Goal: Transaction & Acquisition: Purchase product/service

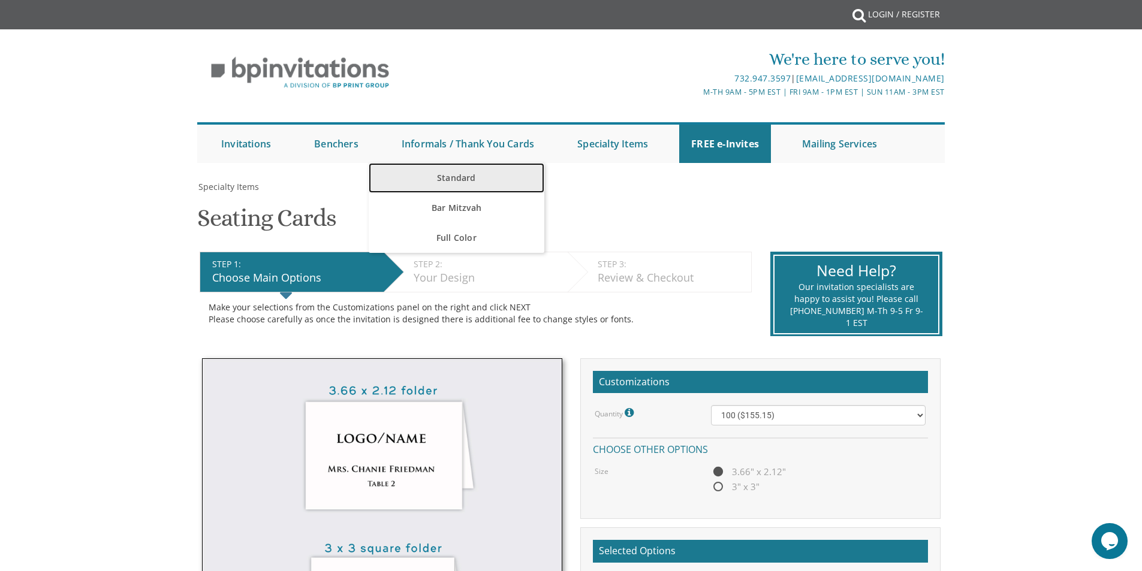
click at [467, 177] on link "Standard" at bounding box center [457, 178] width 176 height 30
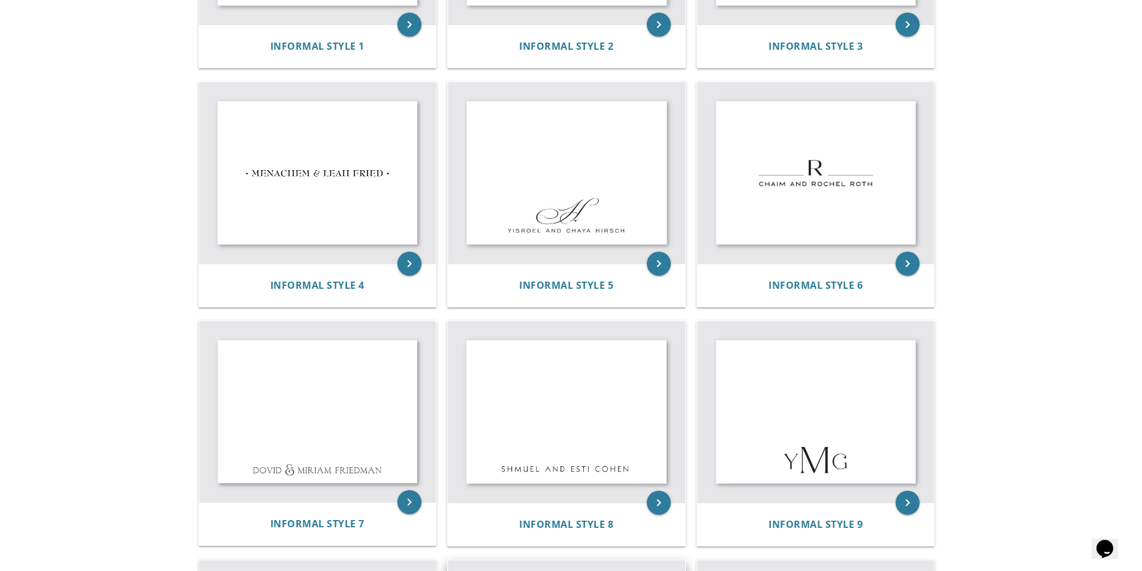
scroll to position [417, 0]
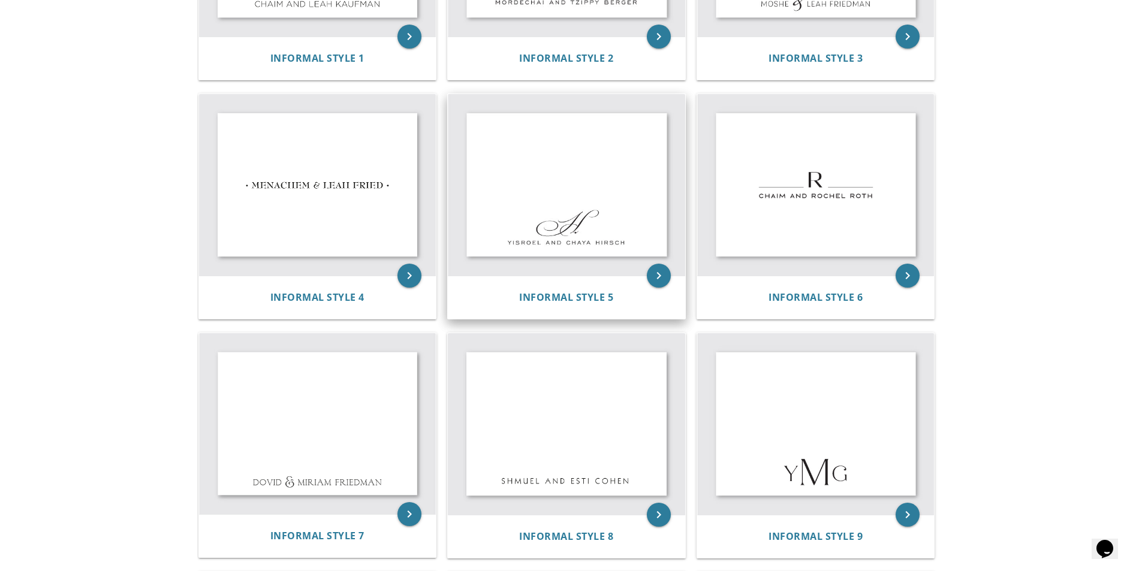
click at [544, 207] on img at bounding box center [566, 185] width 237 height 182
click at [652, 275] on icon "keyboard_arrow_right" at bounding box center [659, 276] width 24 height 24
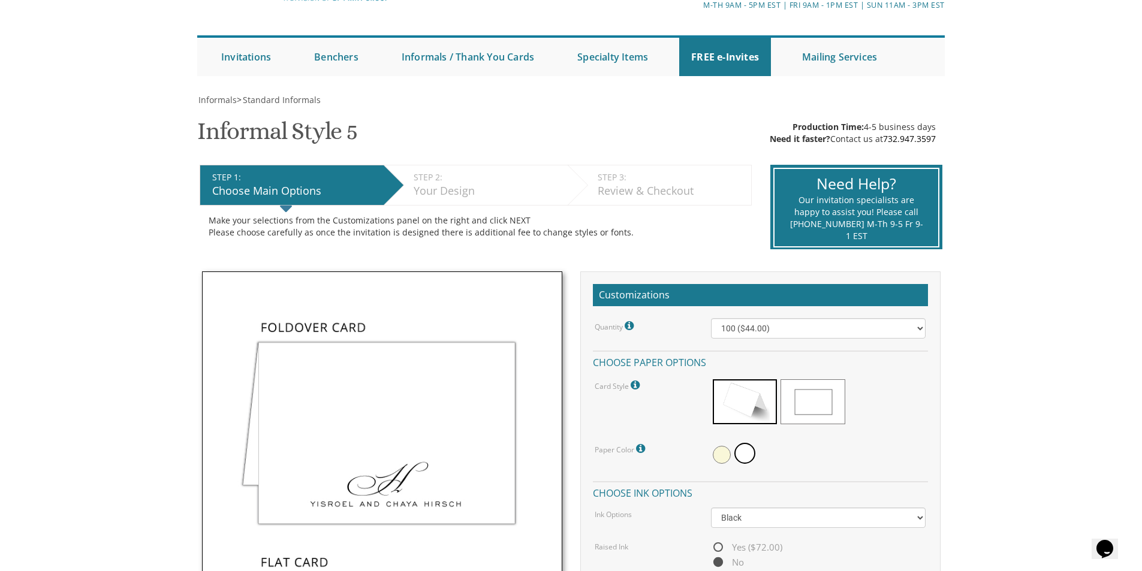
scroll to position [240, 0]
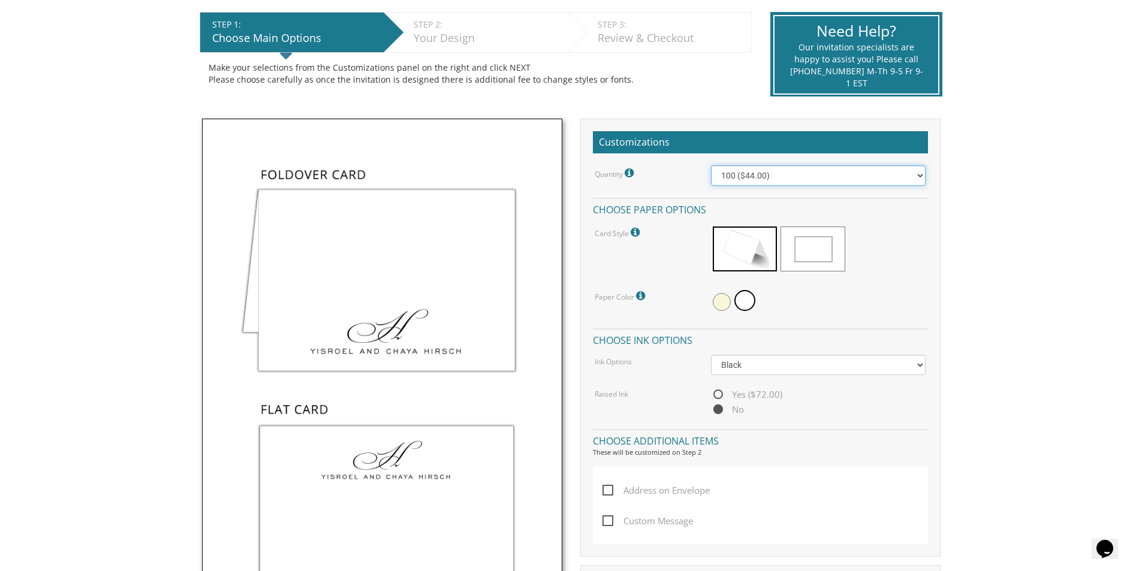
click at [730, 174] on select "100 ($44.00) 200 ($63.00) 300 ($82.00) 400 ($101.00) 500 ($120.00) 600 ($139.00…" at bounding box center [818, 175] width 215 height 20
click at [711, 165] on select "100 ($44.00) 200 ($63.00) 300 ($82.00) 400 ($101.00) 500 ($120.00) 600 ($139.00…" at bounding box center [818, 175] width 215 height 20
click at [773, 171] on select "100 ($44.00) 200 ($63.00) 300 ($82.00) 400 ($101.00) 500 ($120.00) 600 ($139.00…" at bounding box center [818, 175] width 215 height 20
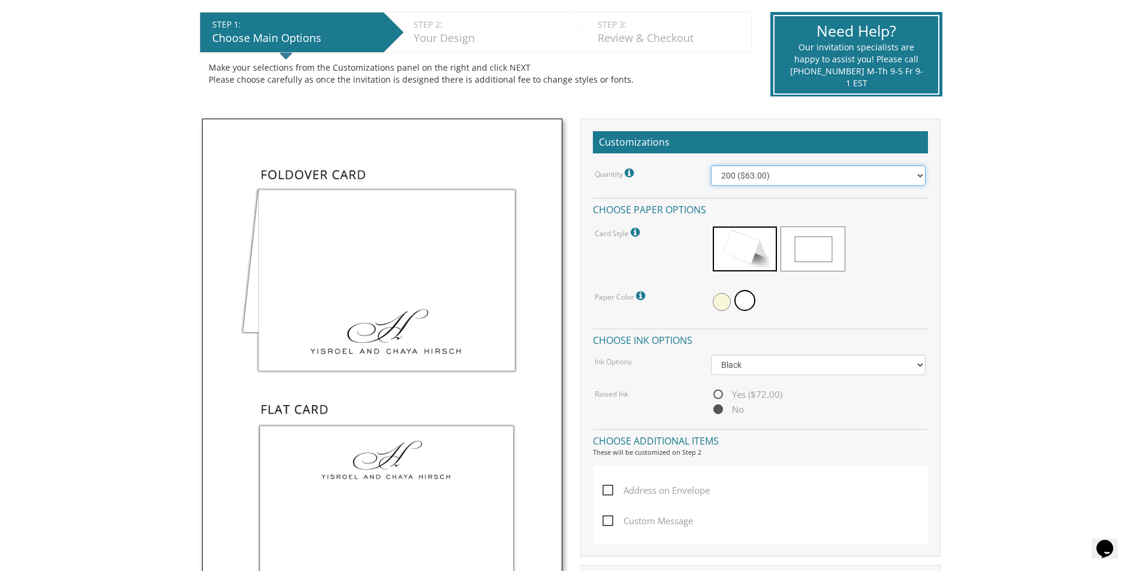
select select "300"
click at [711, 165] on select "100 ($44.00) 200 ($63.00) 300 ($82.00) 400 ($101.00) 500 ($120.00) 600 ($139.00…" at bounding box center [818, 175] width 215 height 20
click at [359, 292] on img at bounding box center [382, 386] width 360 height 535
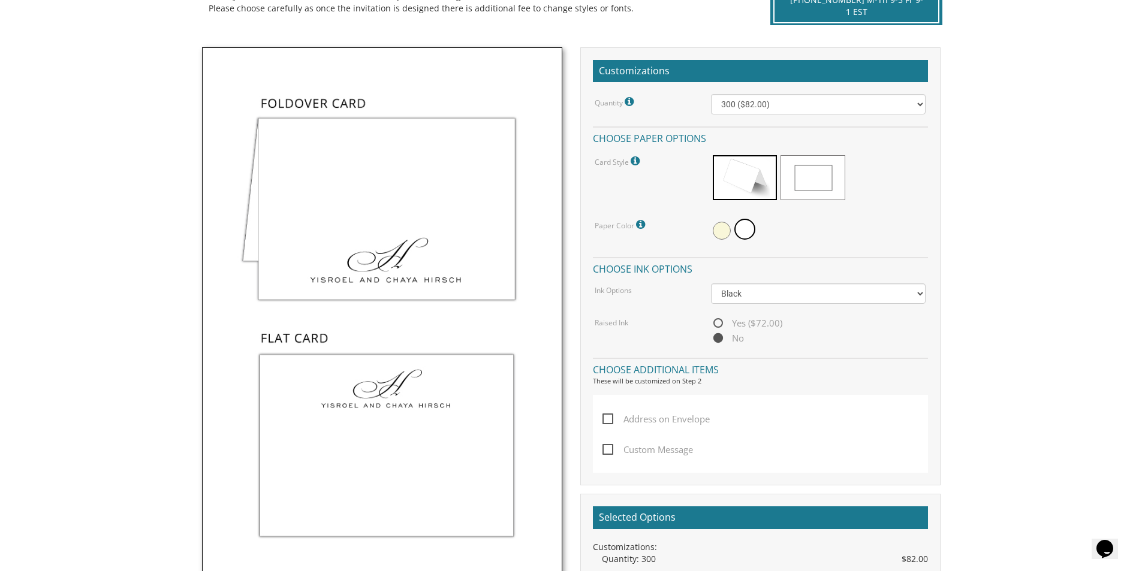
scroll to position [180, 0]
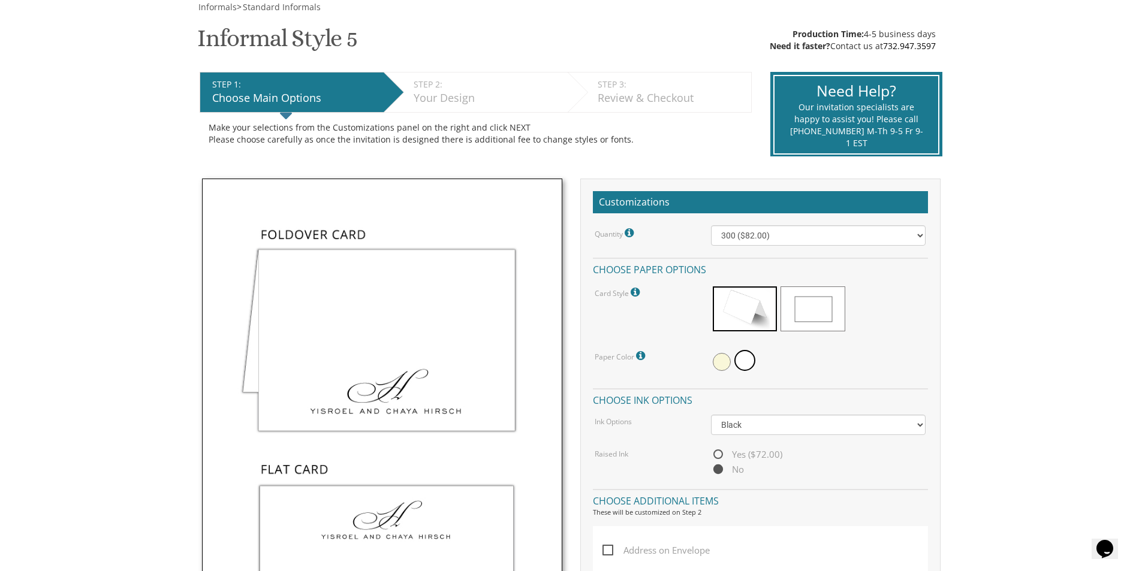
click at [307, 289] on img at bounding box center [382, 446] width 360 height 535
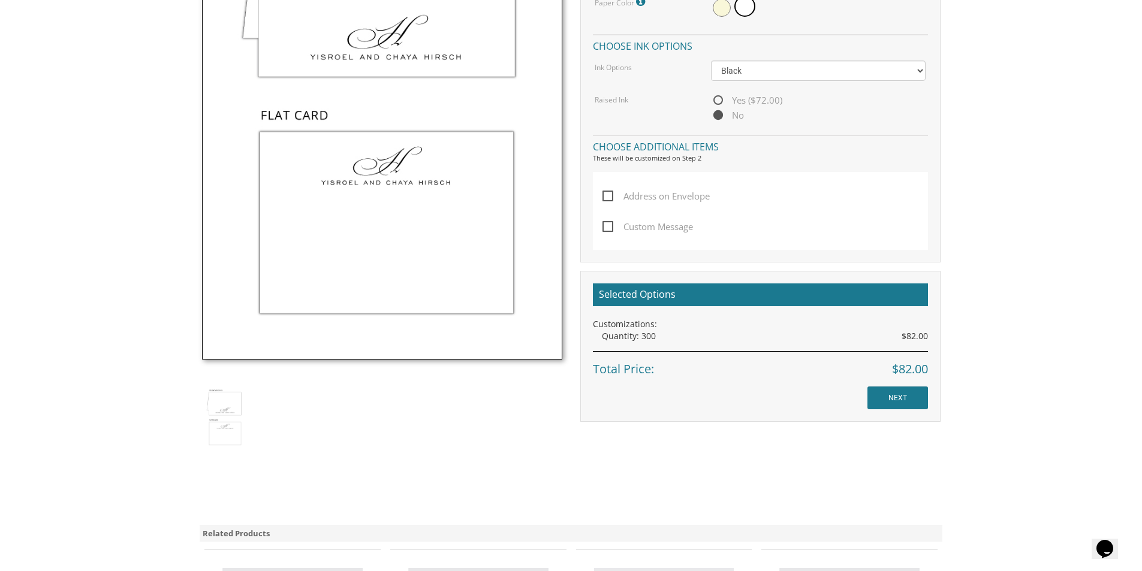
scroll to position [539, 0]
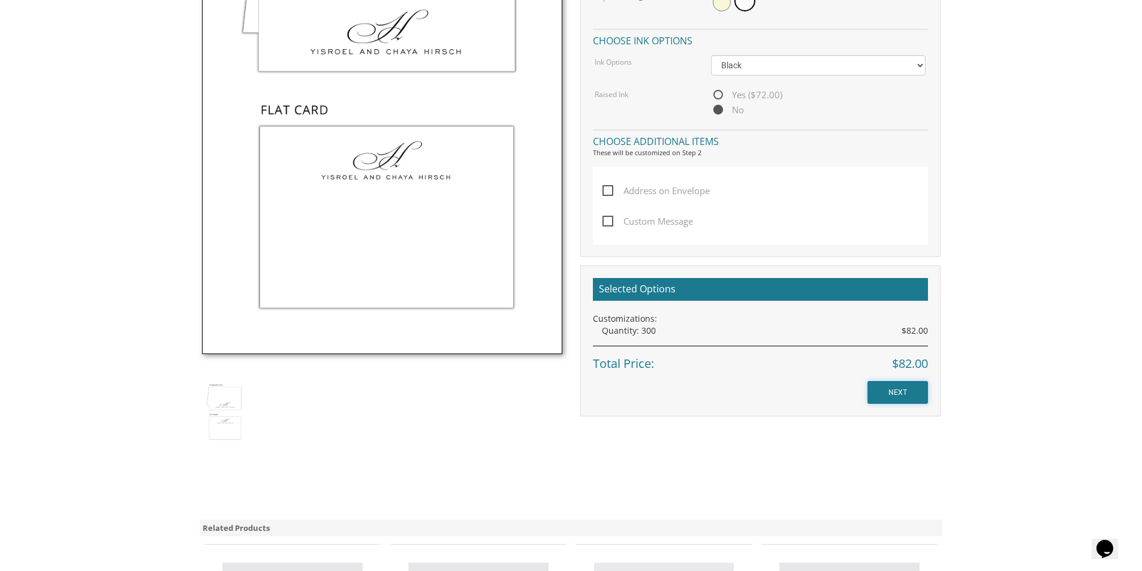
click at [886, 393] on input "NEXT" at bounding box center [897, 392] width 61 height 23
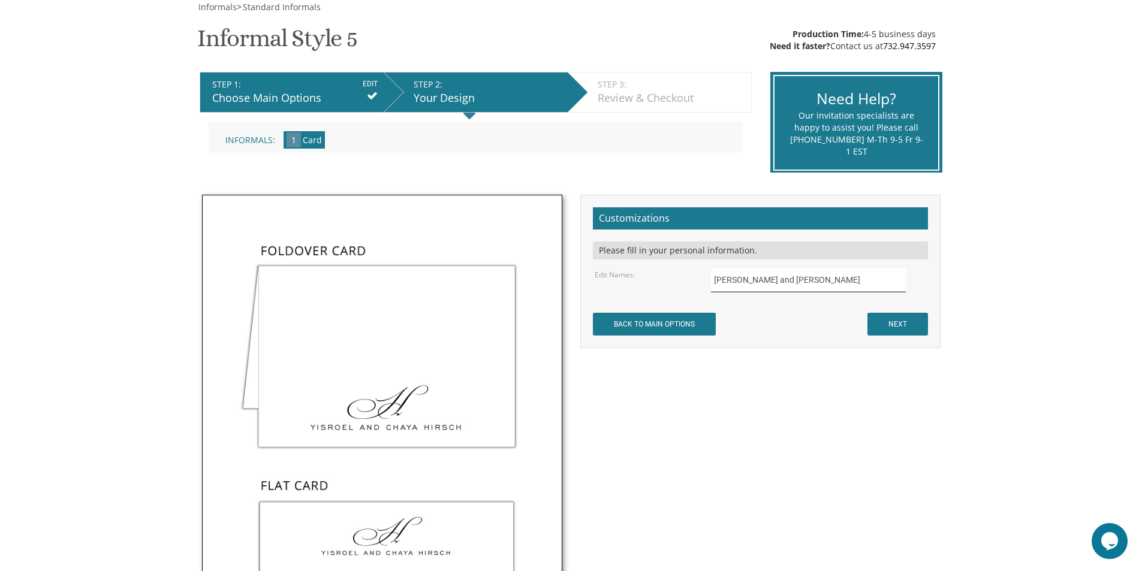
click at [737, 282] on input "Yisroel and Chaya Hirsch" at bounding box center [808, 279] width 195 height 23
drag, startPoint x: 826, startPoint y: 277, endPoint x: 618, endPoint y: 276, distance: 207.9
click at [618, 276] on div "Edit Names: Yisroel and Chaya Hirsch" at bounding box center [759, 279] width 349 height 23
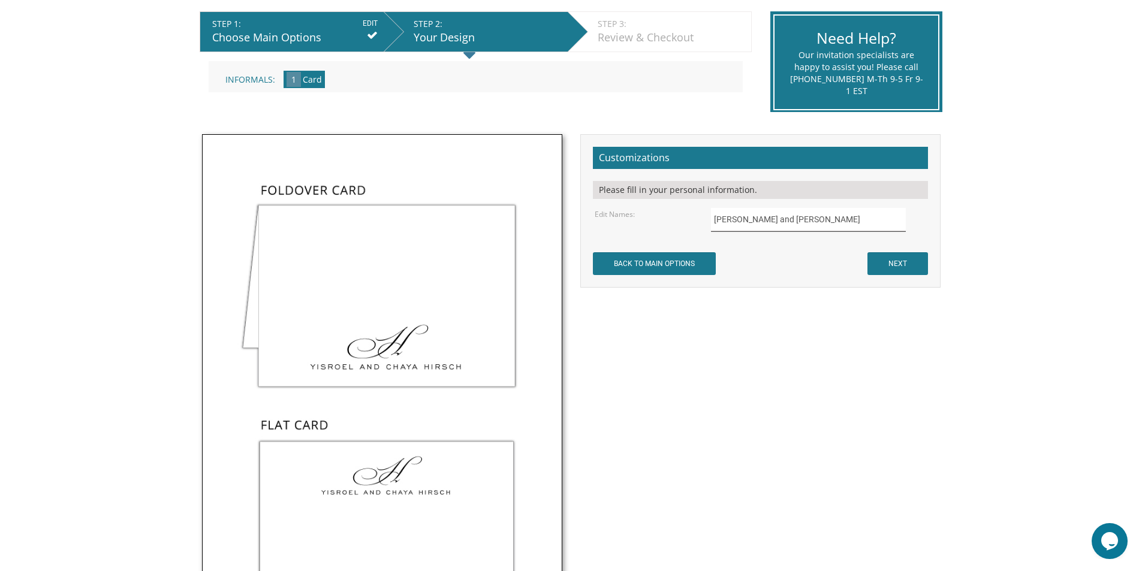
scroll to position [240, 0]
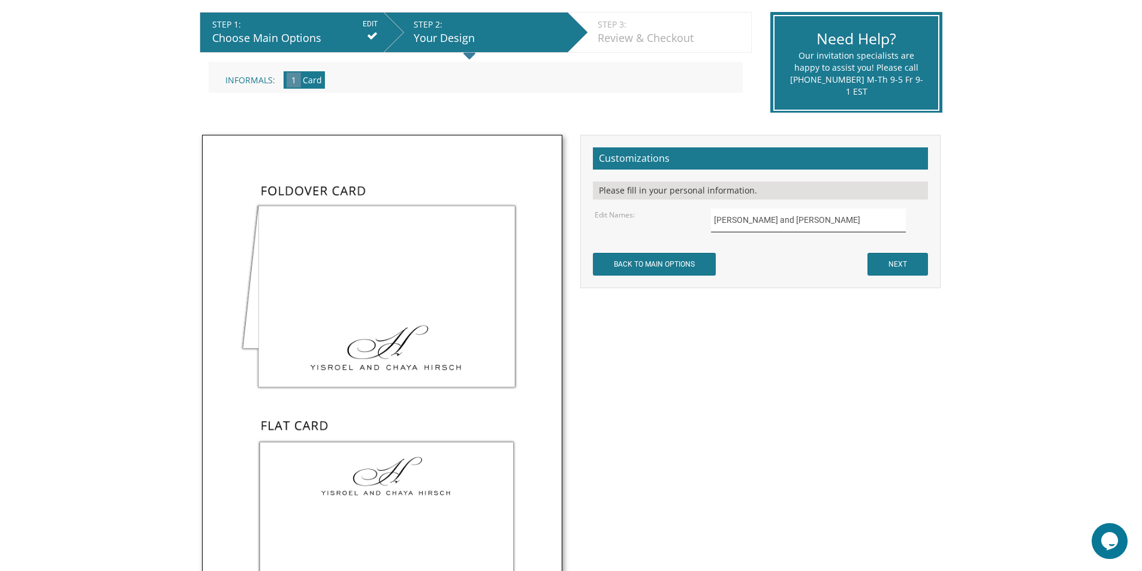
type input "Ezriel and Dassi Zentman"
click at [906, 259] on input "NEXT" at bounding box center [897, 264] width 61 height 23
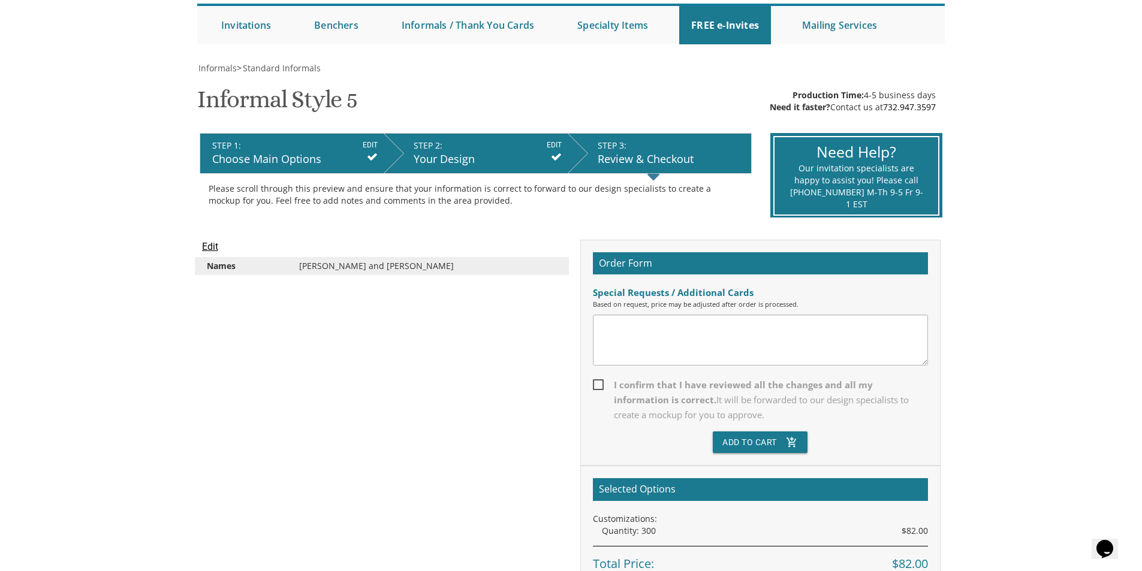
scroll to position [120, 0]
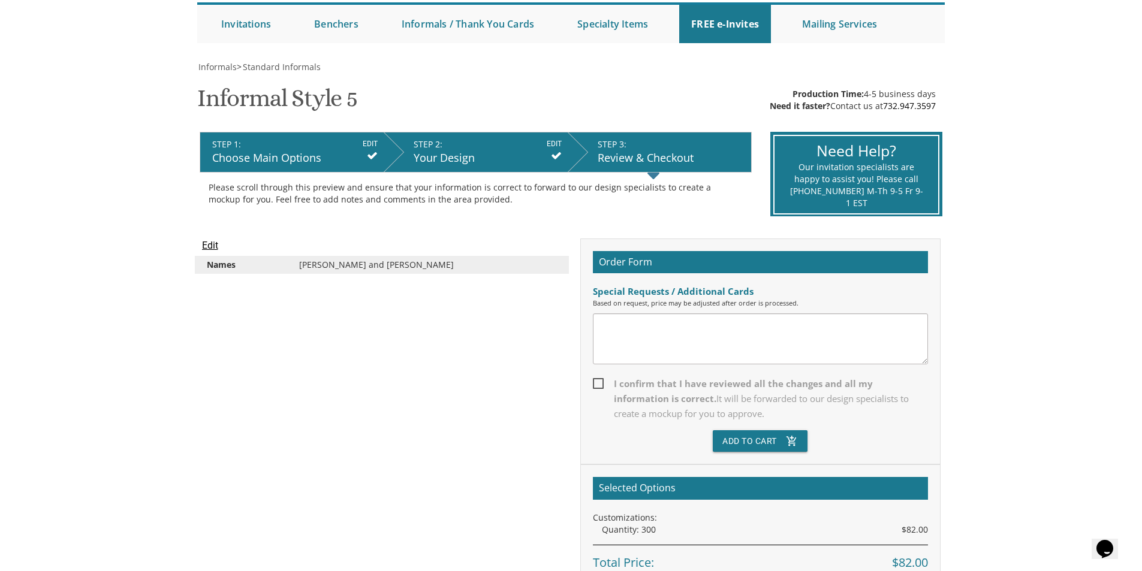
click at [597, 384] on span "I confirm that I have reviewed all the changes and all my information is correc…" at bounding box center [760, 398] width 335 height 45
click at [597, 384] on input "I confirm that I have reviewed all the changes and all my information is correc…" at bounding box center [597, 383] width 8 height 8
checkbox input "true"
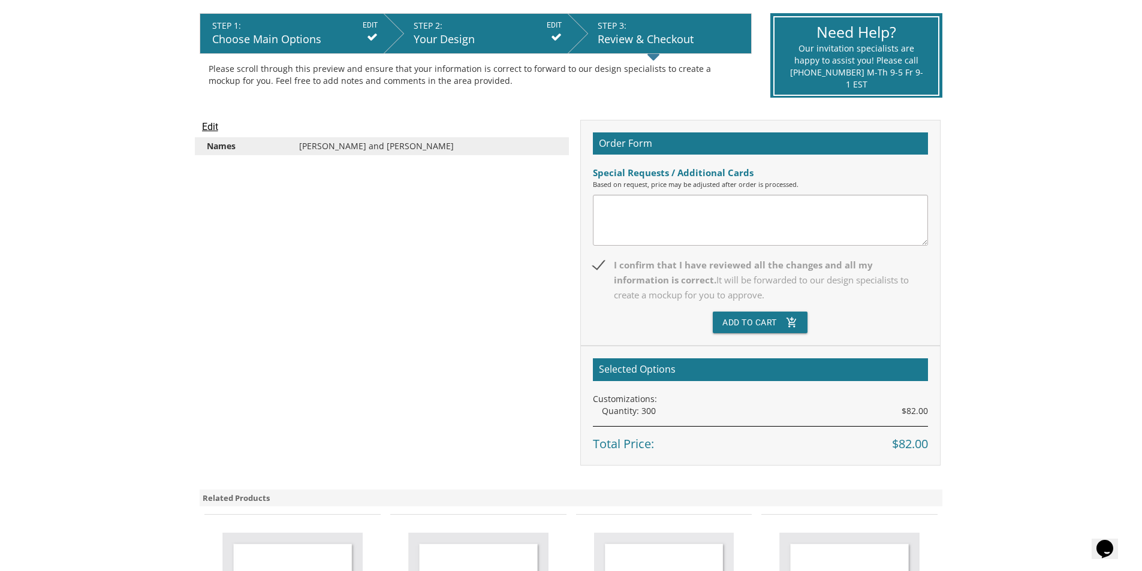
scroll to position [240, 0]
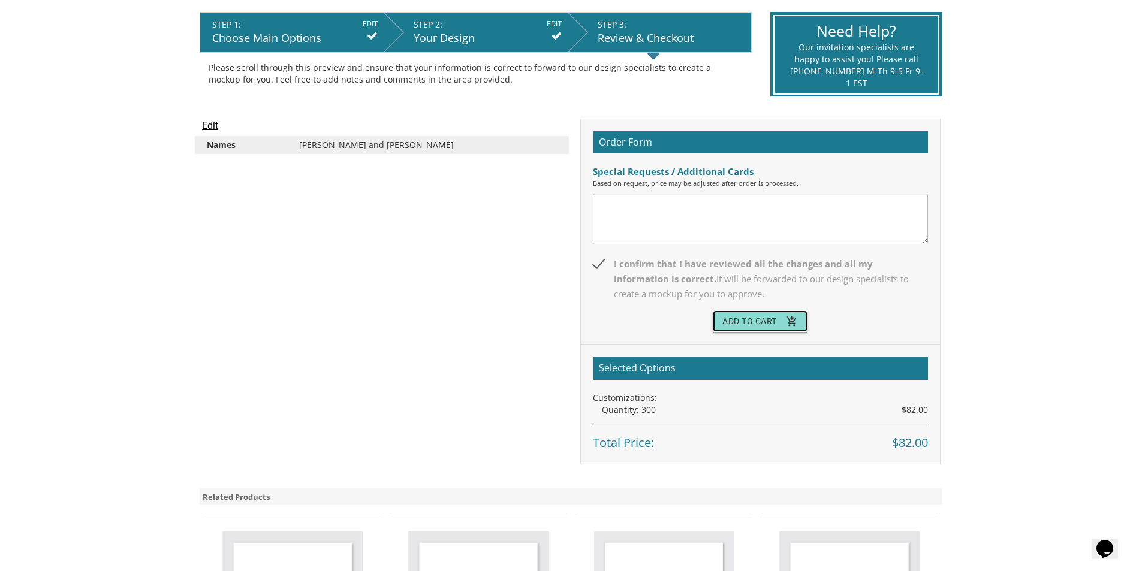
click at [758, 321] on button "Add To Cart add_shopping_cart" at bounding box center [760, 321] width 95 height 22
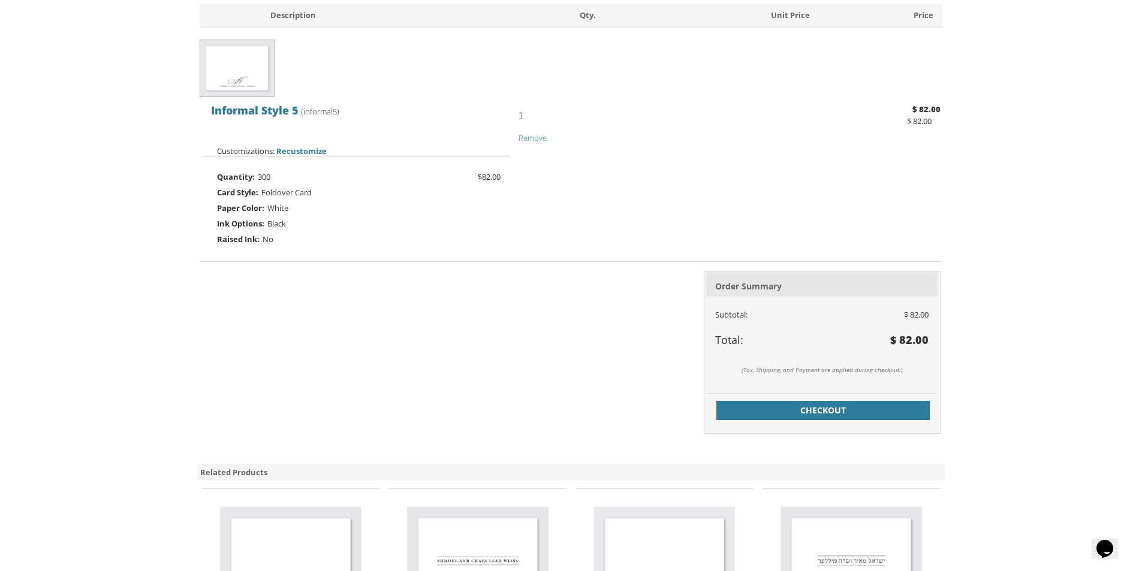
scroll to position [300, 0]
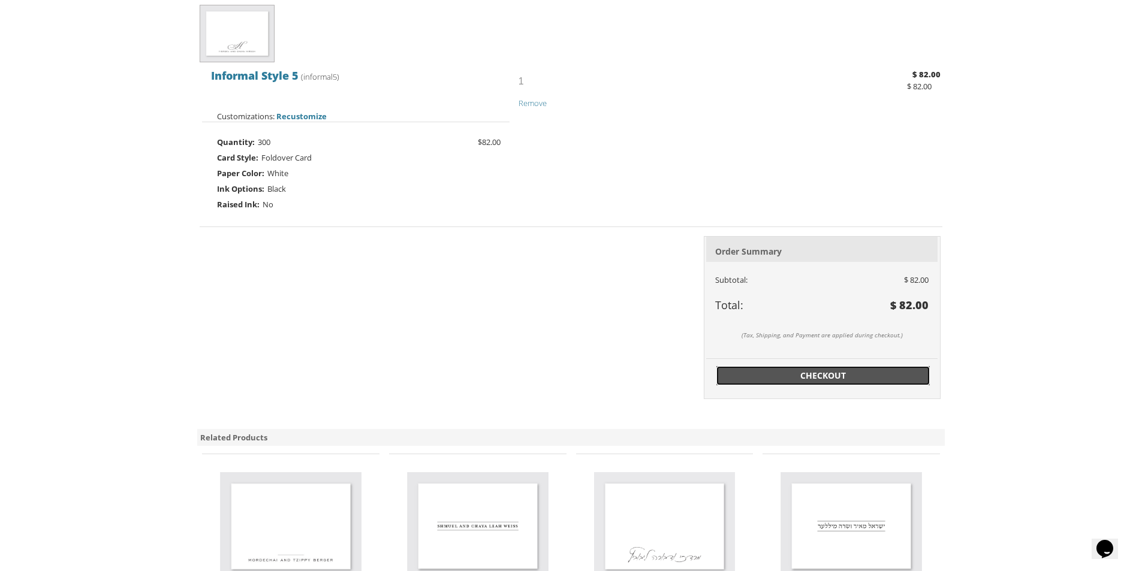
click at [805, 378] on span "Checkout" at bounding box center [822, 376] width 199 height 12
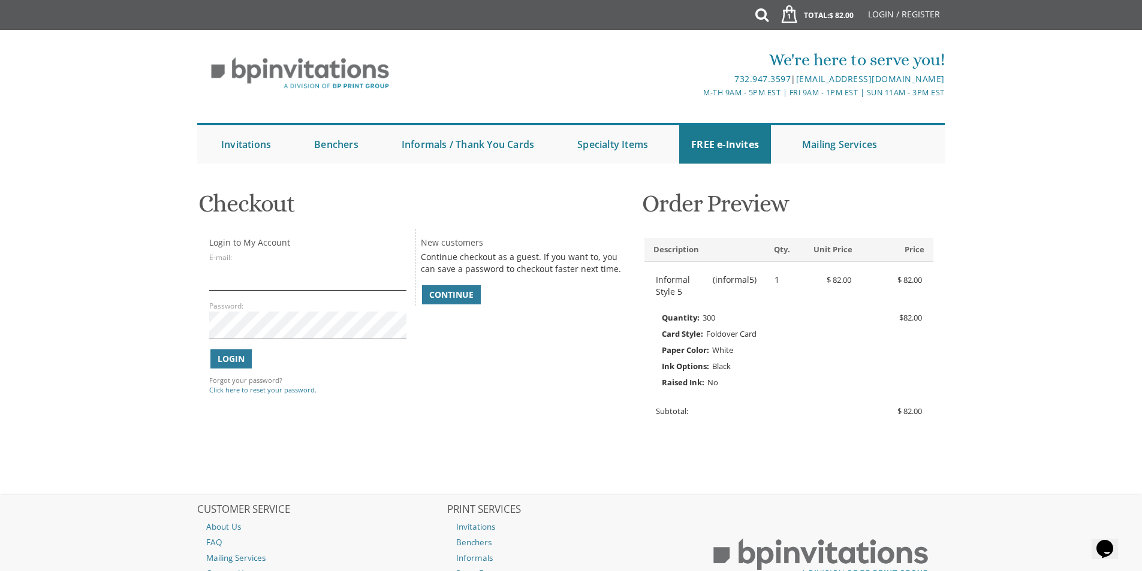
click at [225, 280] on input "E-mail:" at bounding box center [307, 277] width 197 height 28
click at [439, 295] on span "Continue" at bounding box center [451, 295] width 44 height 12
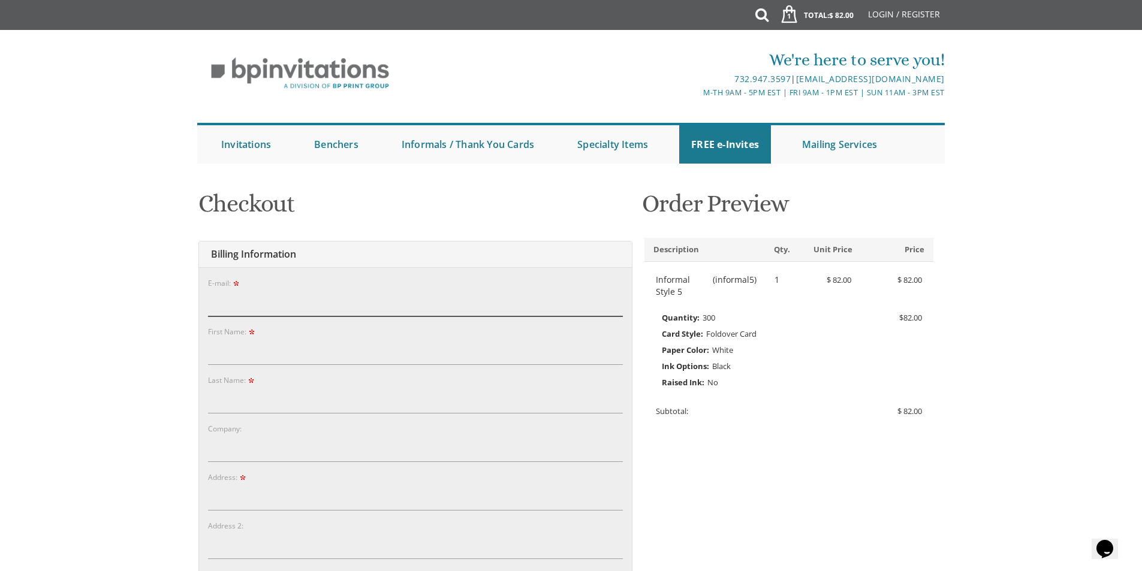
click at [233, 308] on input "E-mail:" at bounding box center [415, 303] width 415 height 28
type input "dassigelfand@gmail.com"
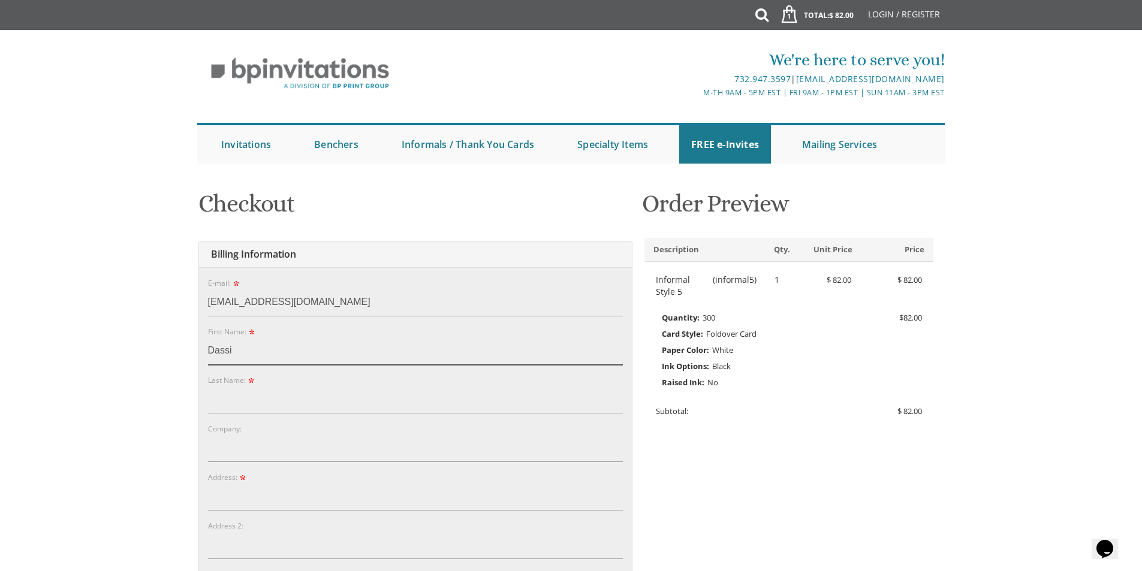
type input "Dassi"
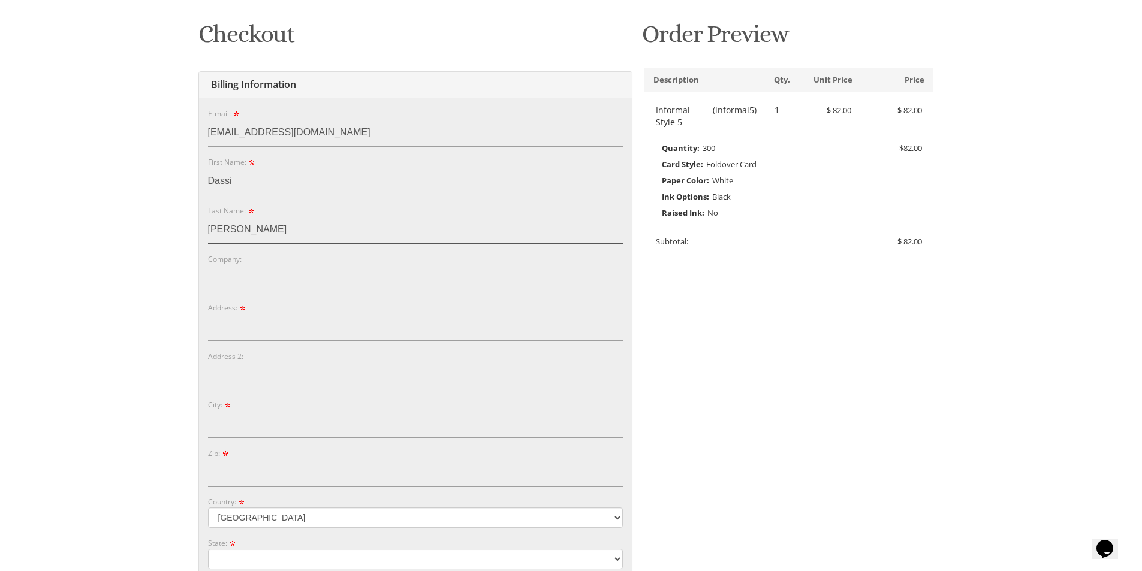
scroll to position [240, 0]
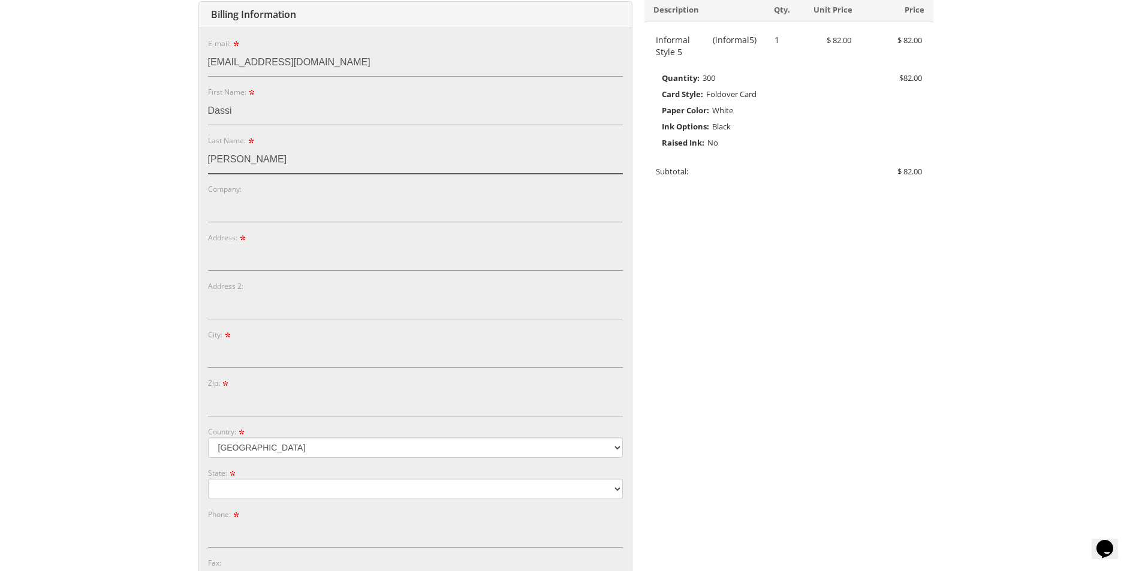
type input "Gelfand"
click at [224, 255] on input "Address:" at bounding box center [415, 257] width 415 height 28
type input "24 Teaberry Ct"
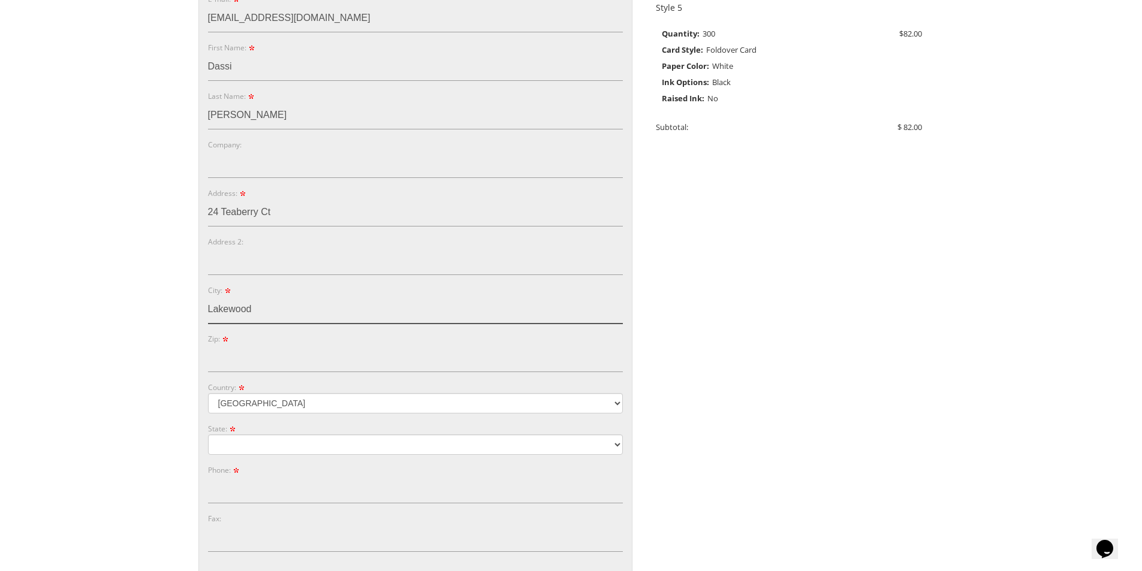
scroll to position [360, 0]
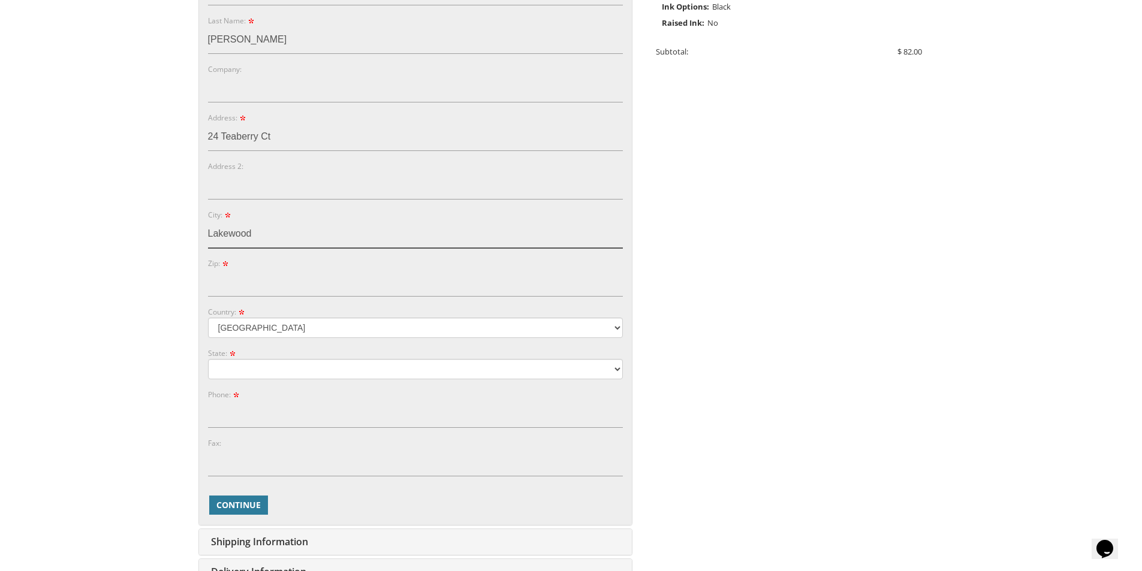
type input "Lakewood"
click at [244, 368] on select "Alabama Alaska Guam" at bounding box center [415, 369] width 415 height 20
select select "NJ"
click at [208, 359] on select "Alabama Alaska Guam" at bounding box center [415, 369] width 415 height 20
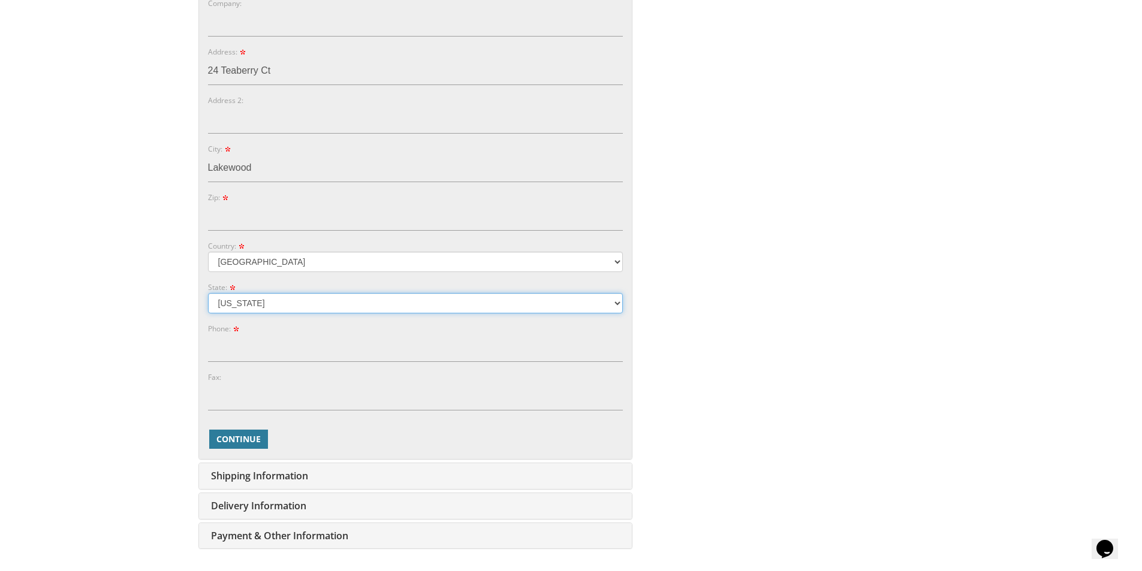
scroll to position [479, 0]
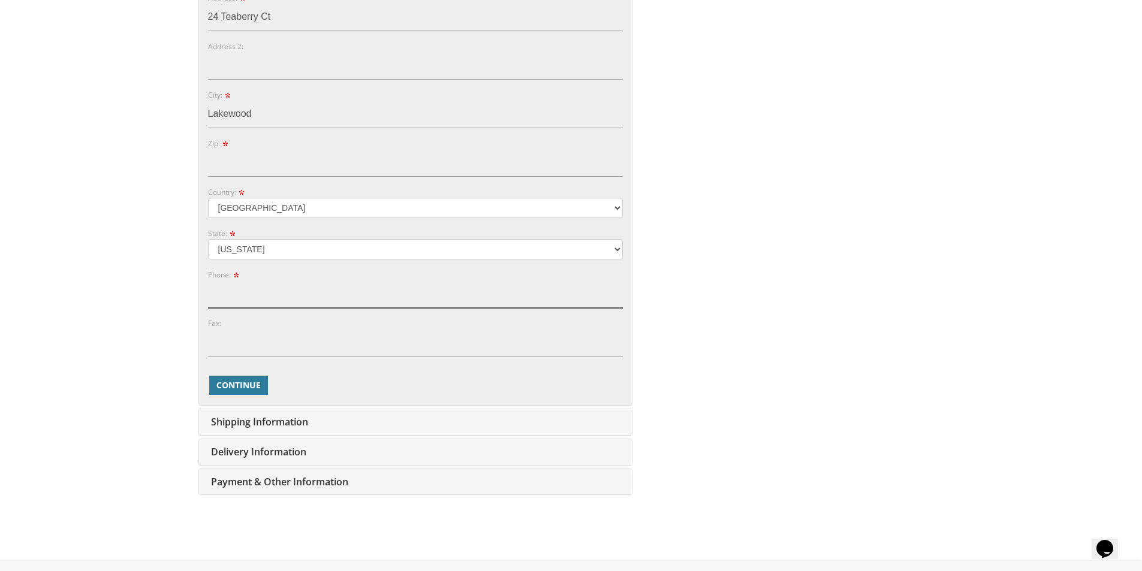
click at [215, 302] on input "Phone:" at bounding box center [415, 294] width 415 height 28
type input "7326644225"
click at [249, 387] on span "Continue" at bounding box center [238, 385] width 44 height 12
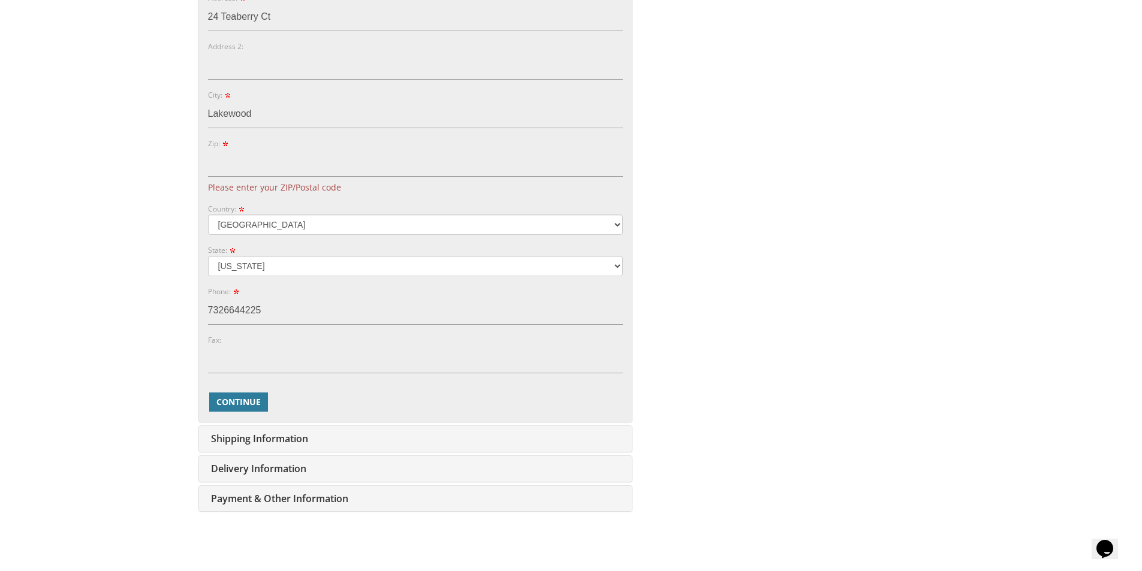
click at [227, 144] on img at bounding box center [224, 143] width 5 height 5
click at [227, 149] on input "Zip:" at bounding box center [415, 163] width 415 height 28
click at [233, 165] on input "Zip:" at bounding box center [415, 163] width 415 height 28
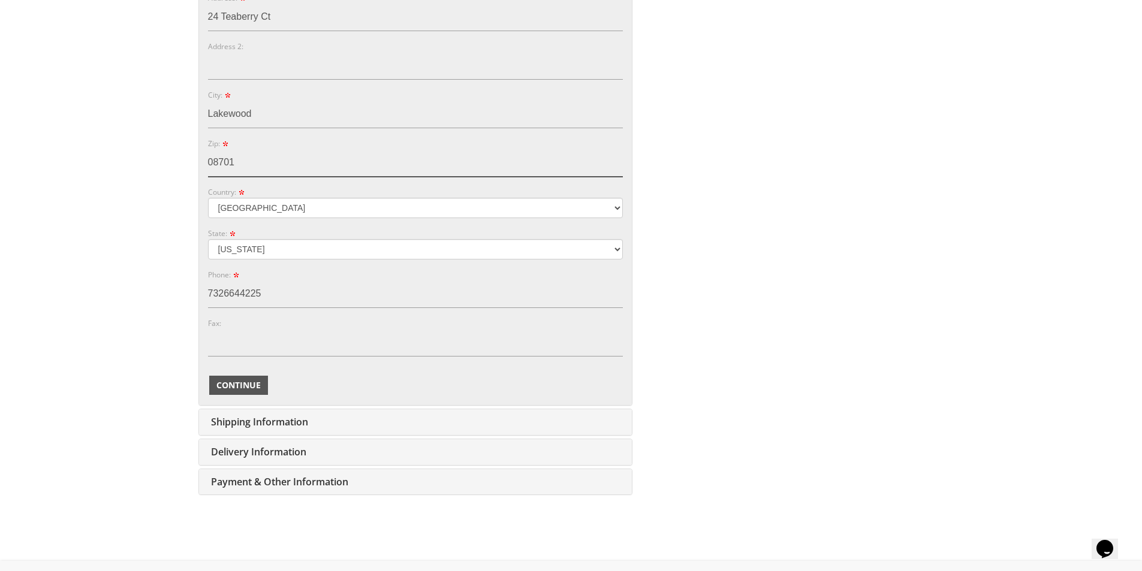
type input "08701"
click at [237, 391] on button "Continue" at bounding box center [238, 385] width 59 height 19
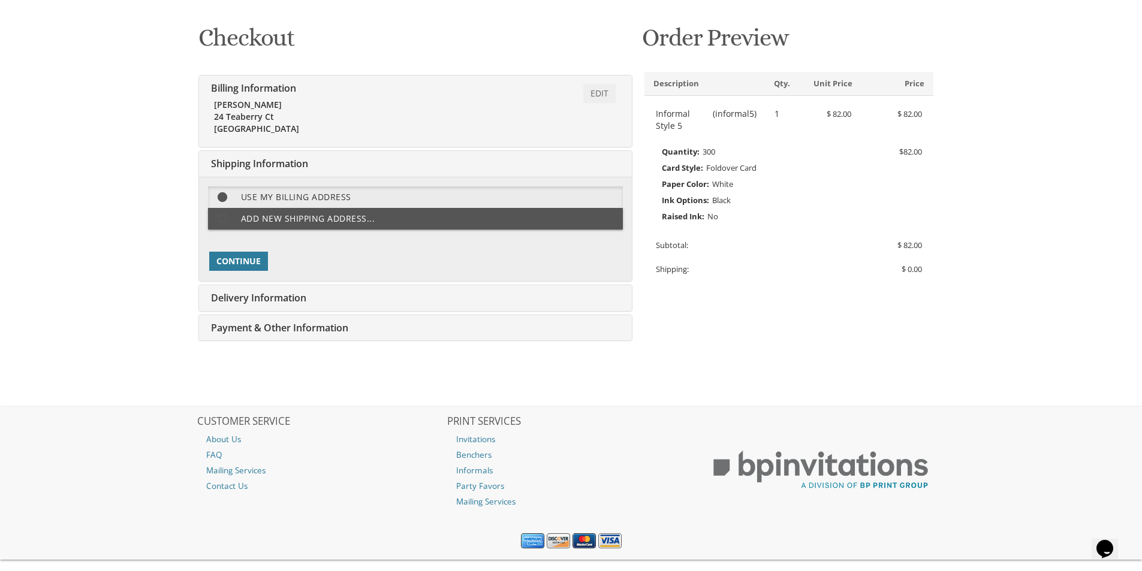
scroll to position [188, 0]
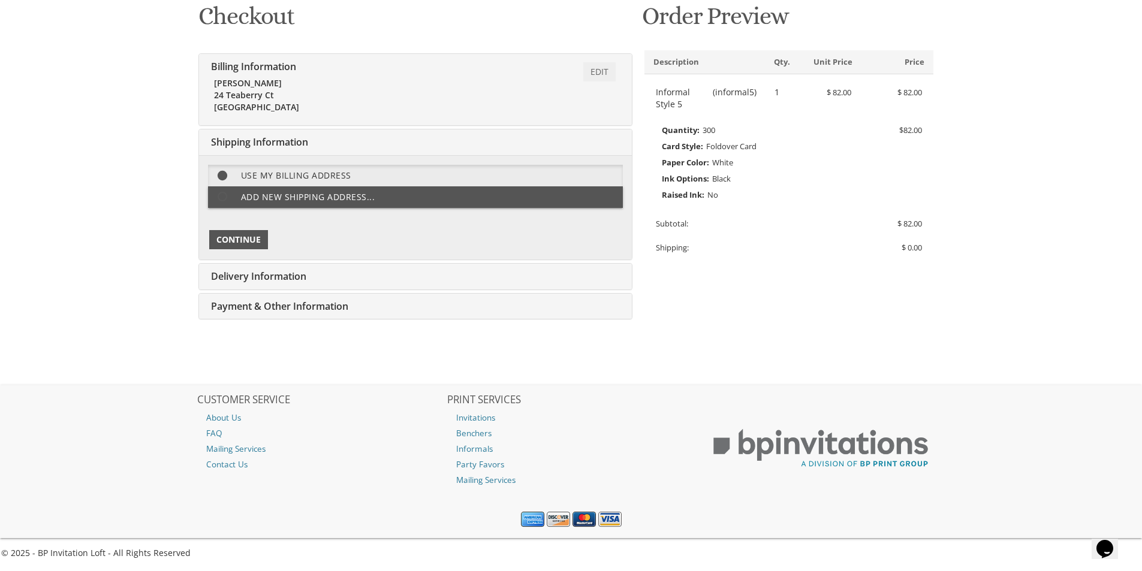
click at [233, 237] on span "Continue" at bounding box center [238, 240] width 44 height 12
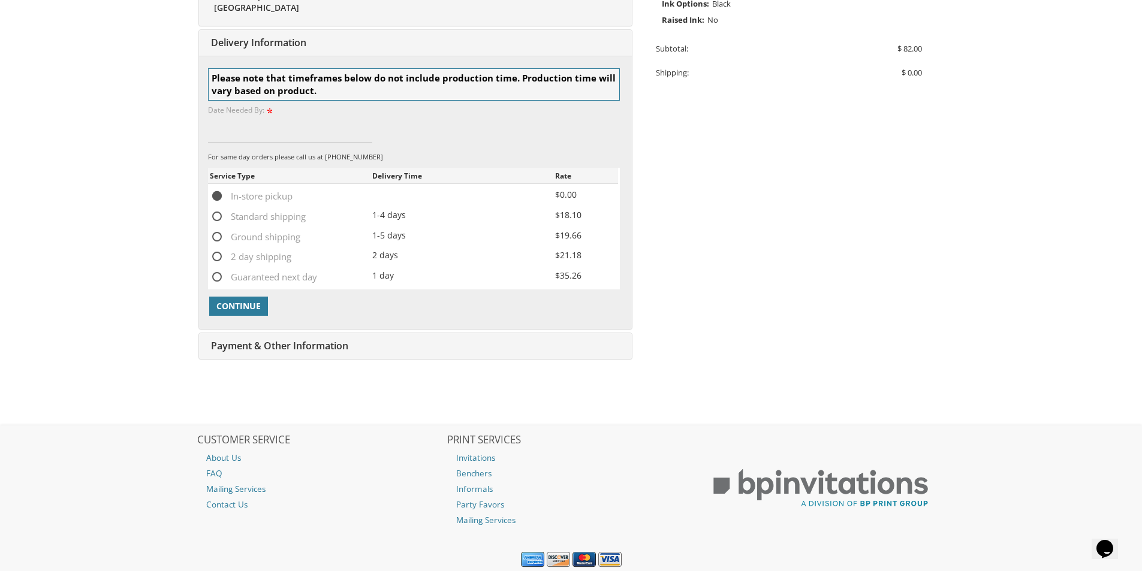
scroll to position [370, 0]
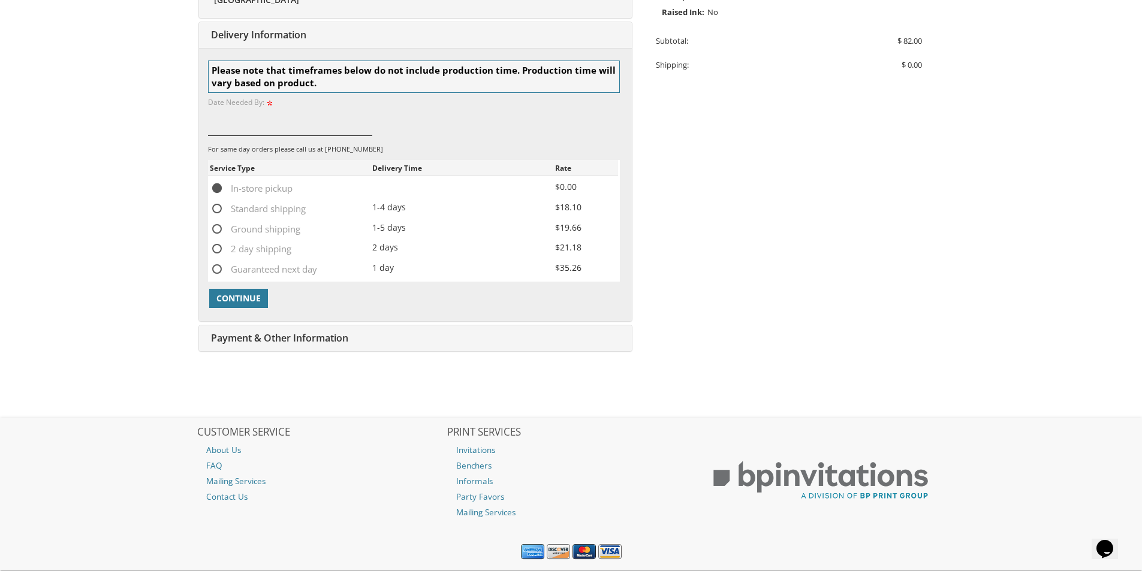
click at [235, 125] on input at bounding box center [290, 122] width 165 height 28
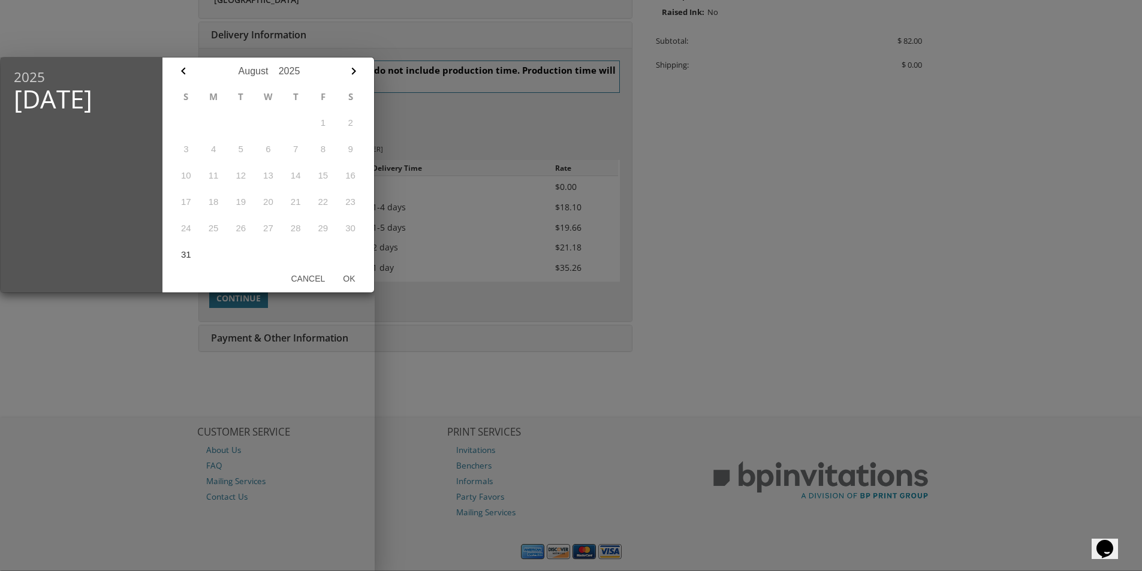
click at [812, 165] on div at bounding box center [571, 214] width 1142 height 714
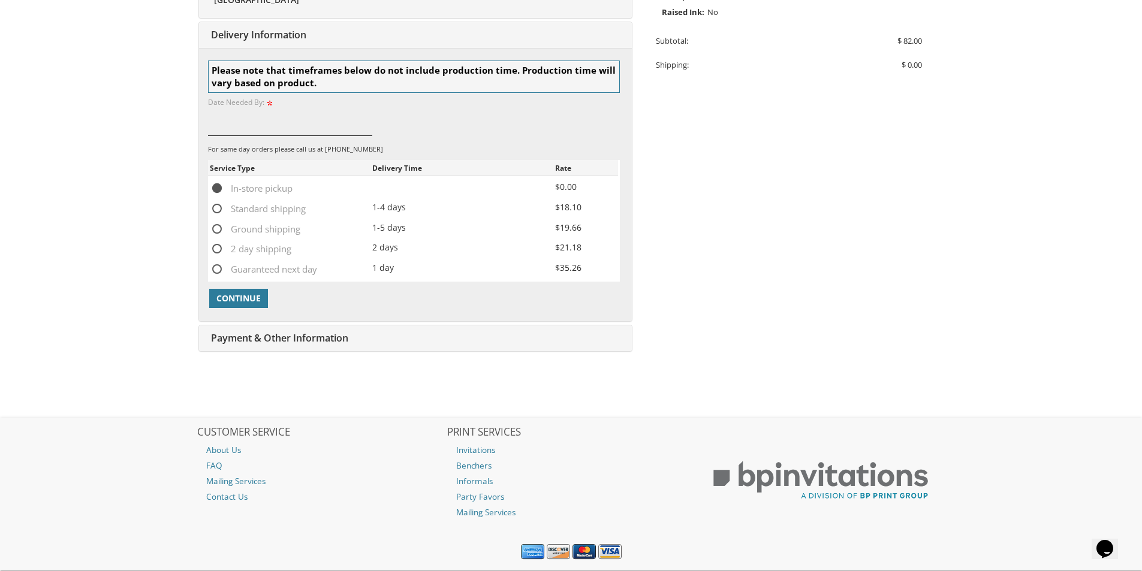
click at [237, 123] on input at bounding box center [290, 122] width 165 height 28
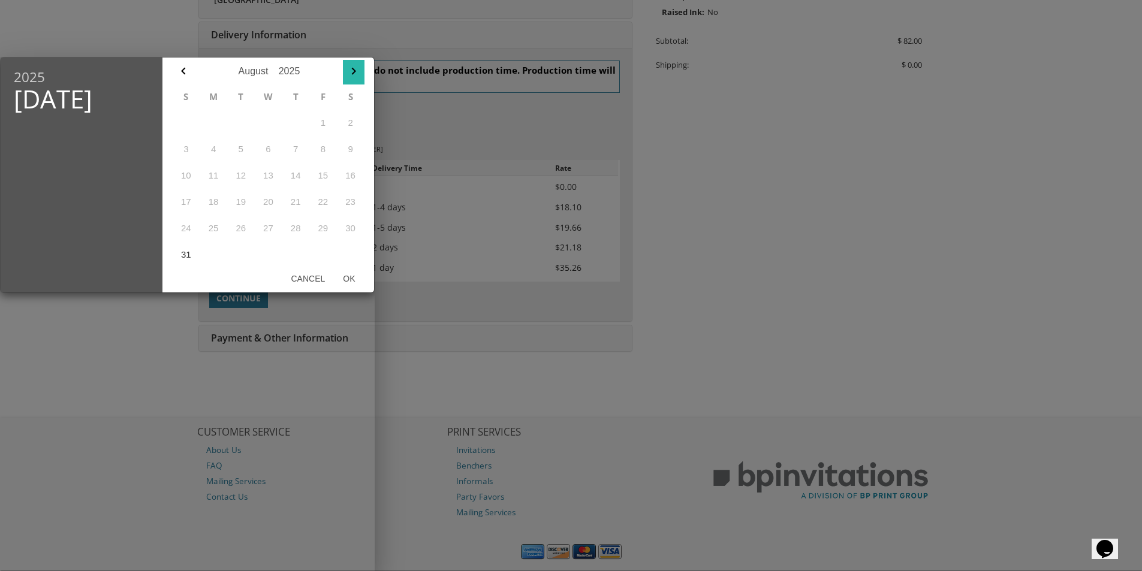
click at [352, 71] on icon "button" at bounding box center [353, 71] width 14 height 14
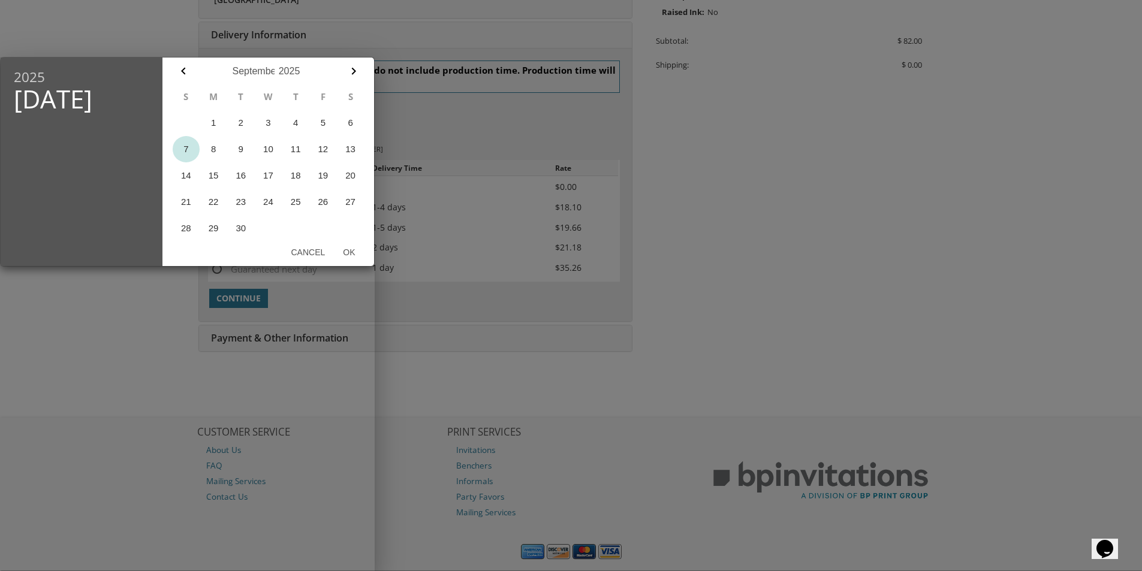
click at [186, 145] on button "7" at bounding box center [187, 149] width 28 height 26
click at [348, 247] on button "Ok" at bounding box center [349, 252] width 30 height 22
type input "Sep 07, 2025"
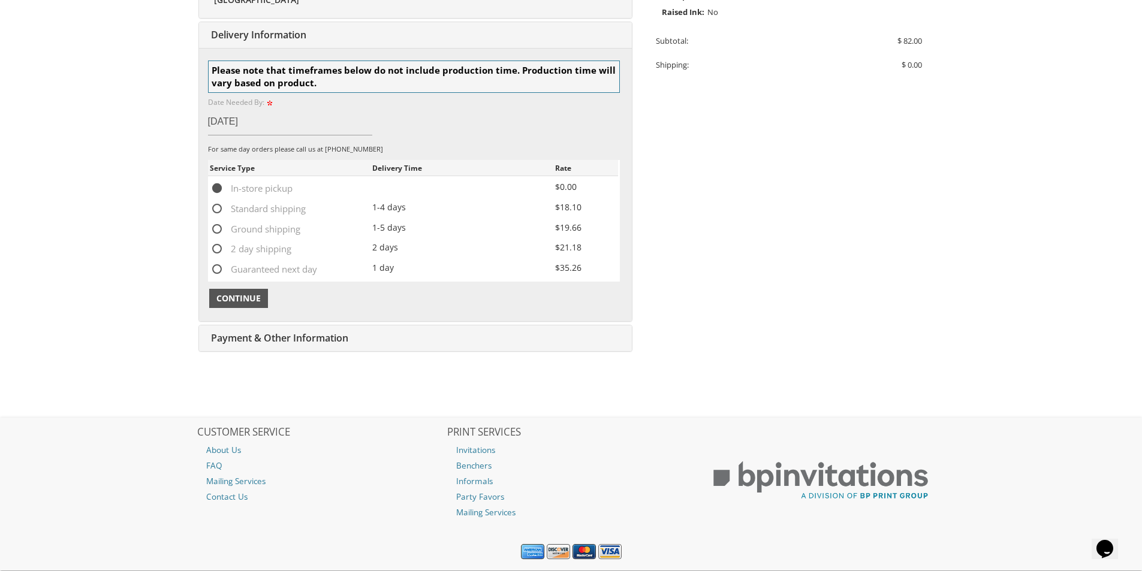
click at [252, 297] on span "Continue" at bounding box center [238, 298] width 44 height 12
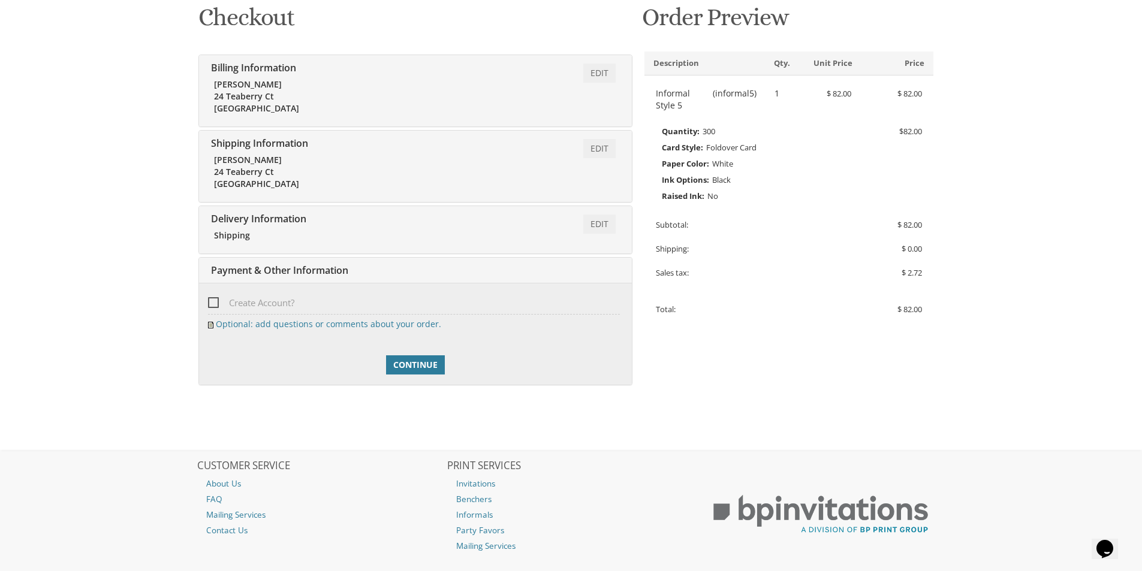
scroll to position [192, 0]
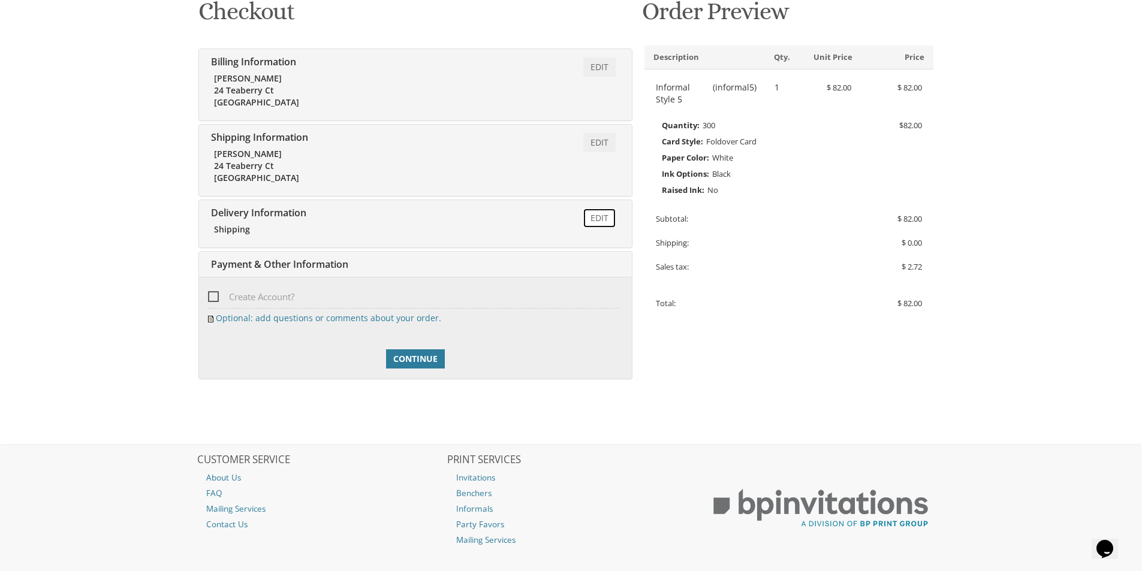
click at [597, 219] on link "Edit" at bounding box center [599, 218] width 32 height 19
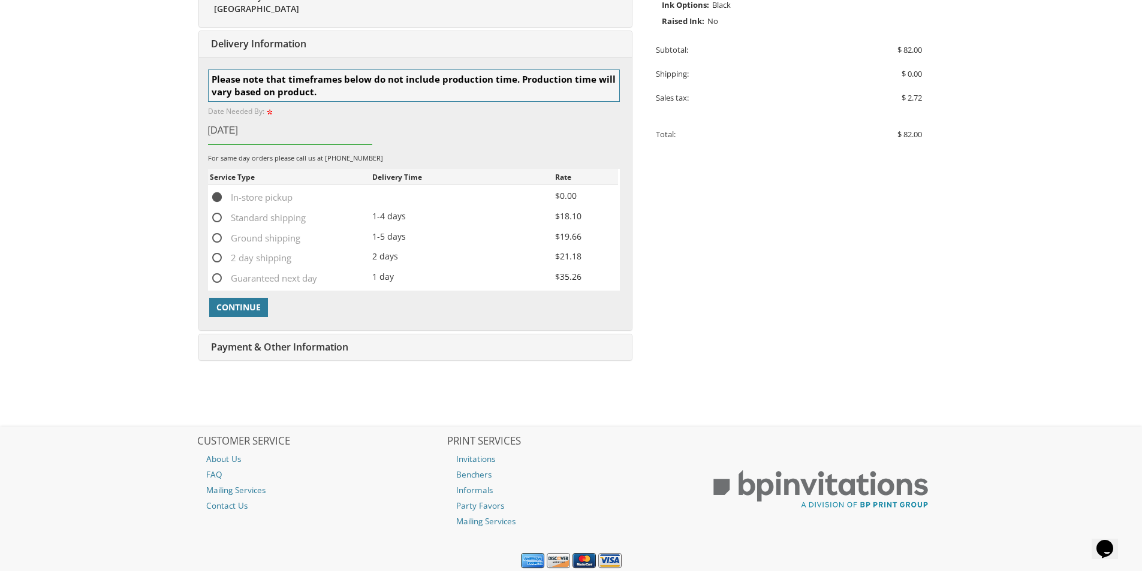
scroll to position [370, 0]
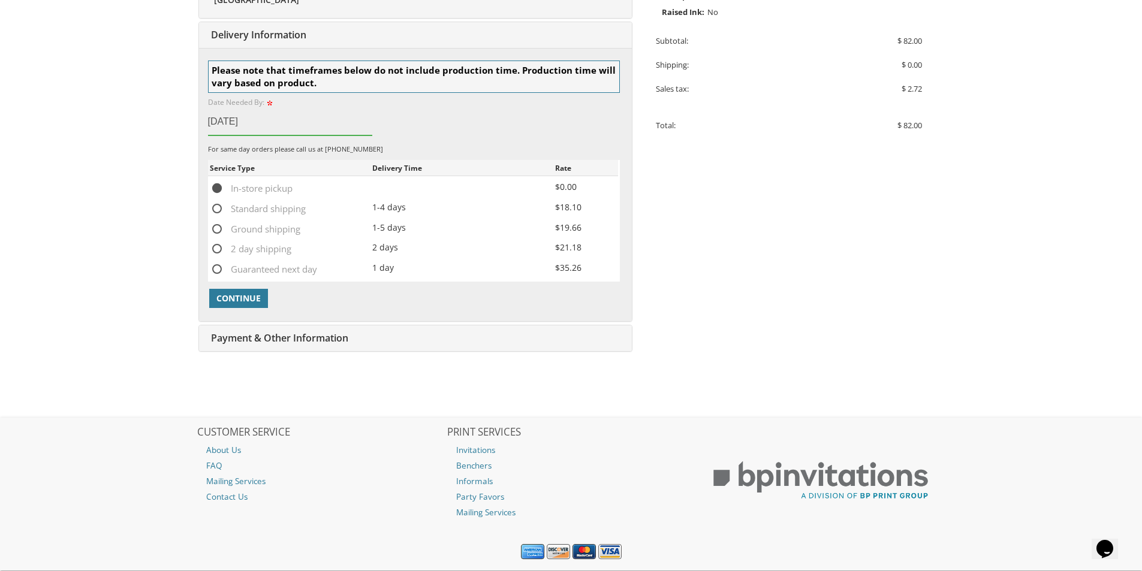
click at [218, 186] on span "In-store pickup" at bounding box center [251, 188] width 83 height 15
click at [218, 186] on input "In-store pickup" at bounding box center [214, 187] width 8 height 8
click at [218, 186] on span "In-store pickup" at bounding box center [251, 188] width 83 height 15
click at [218, 186] on input "In-store pickup" at bounding box center [214, 187] width 8 height 8
click at [218, 186] on span "In-store pickup" at bounding box center [251, 188] width 83 height 15
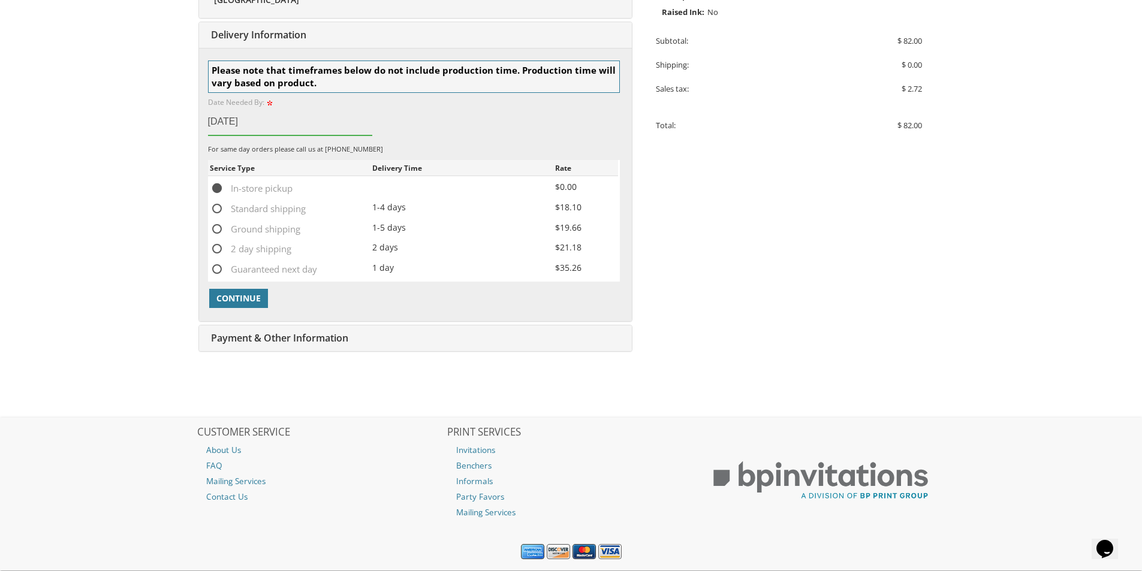
click at [218, 186] on input "In-store pickup" at bounding box center [214, 187] width 8 height 8
click at [237, 300] on span "Continue" at bounding box center [238, 298] width 44 height 12
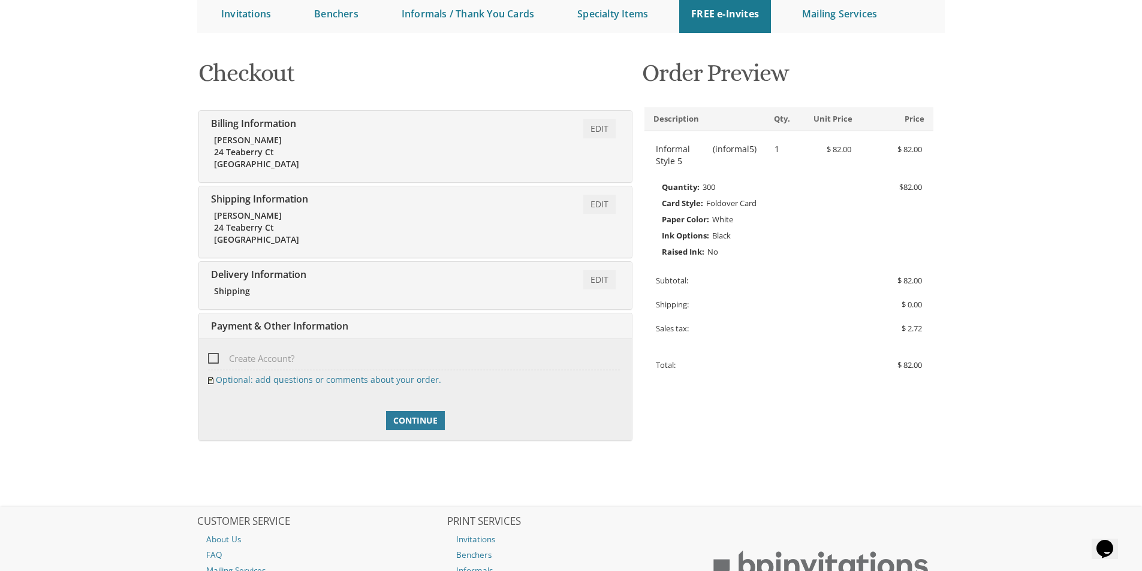
scroll to position [132, 0]
click at [428, 417] on span "Continue" at bounding box center [415, 419] width 44 height 12
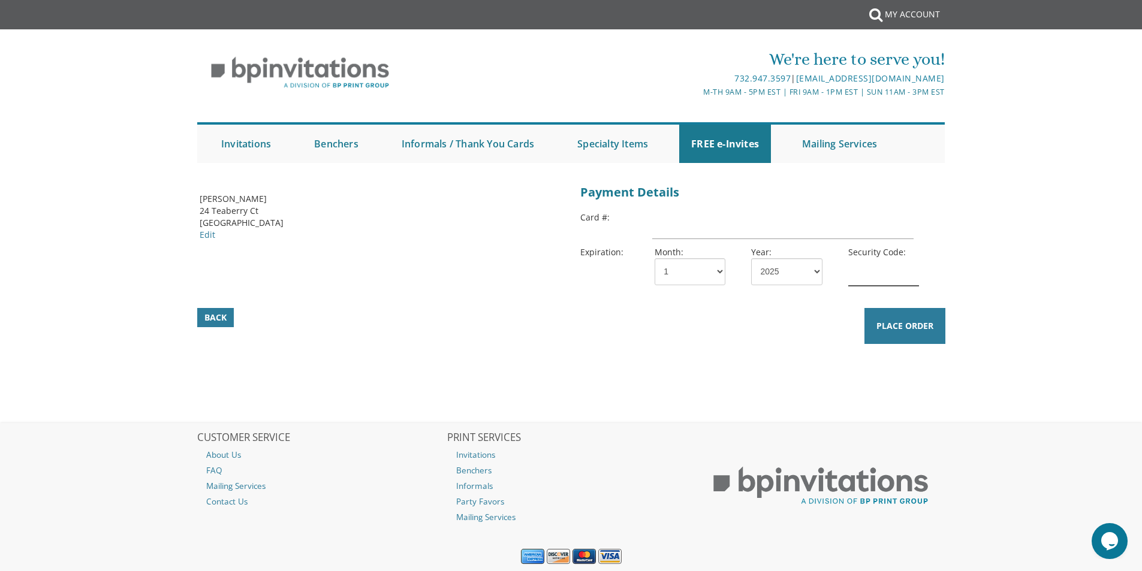
click at [863, 274] on input "text" at bounding box center [883, 272] width 71 height 28
click at [660, 227] on input "text" at bounding box center [782, 226] width 261 height 28
type input "[CREDIT_CARD_NUMBER]"
click at [684, 279] on select "1 2 3 4 5 6 7 8 9 10 11 12" at bounding box center [689, 271] width 71 height 27
select select "11"
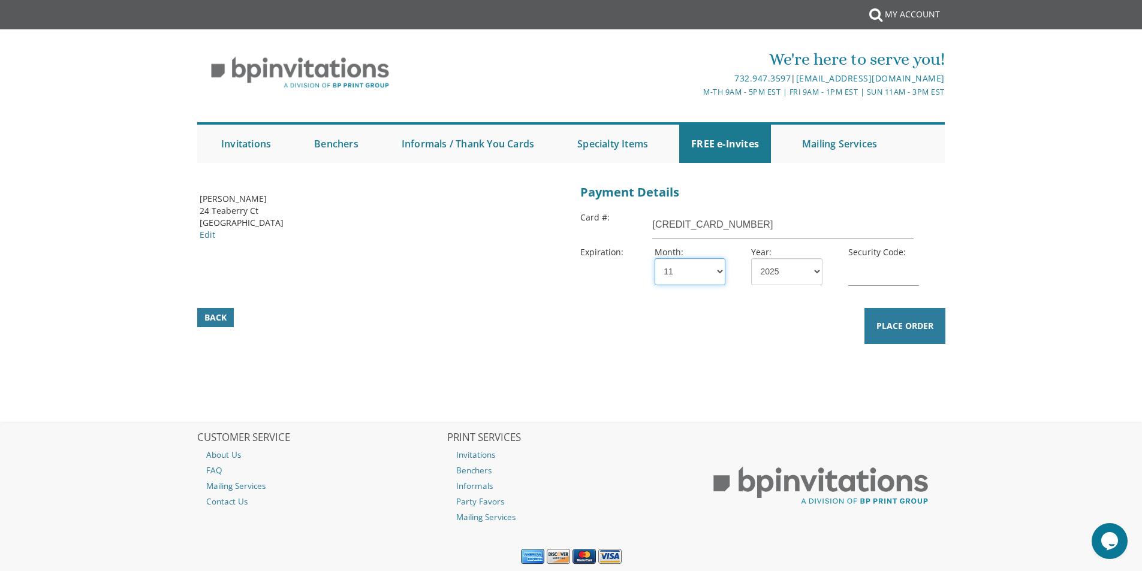
click at [654, 258] on select "1 2 3 4 5 6 7 8 9 10 11 12" at bounding box center [689, 271] width 71 height 27
click at [779, 258] on select "2025 2026 2027 2028 2029 2030 2031 2032 2033 2034 2035" at bounding box center [786, 271] width 71 height 27
select select "28"
click at [751, 258] on select "2025 2026 2027 2028 2029 2030 2031 2032 2033 2034 2035" at bounding box center [786, 271] width 71 height 27
click at [882, 270] on input "text" at bounding box center [883, 272] width 71 height 28
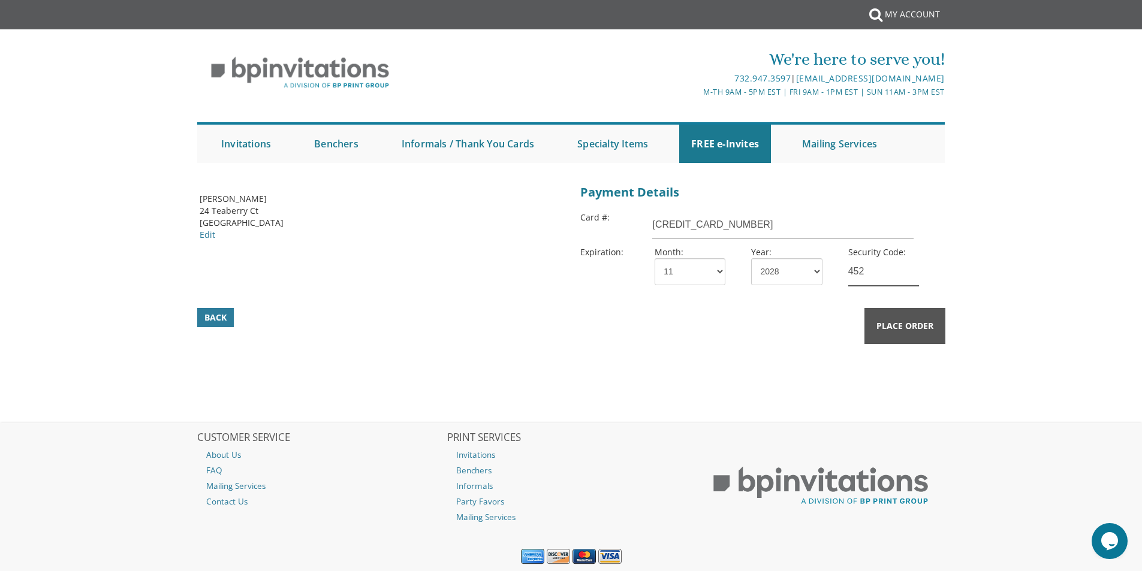
type input "452"
click at [896, 325] on span "Place Order" at bounding box center [904, 326] width 57 height 12
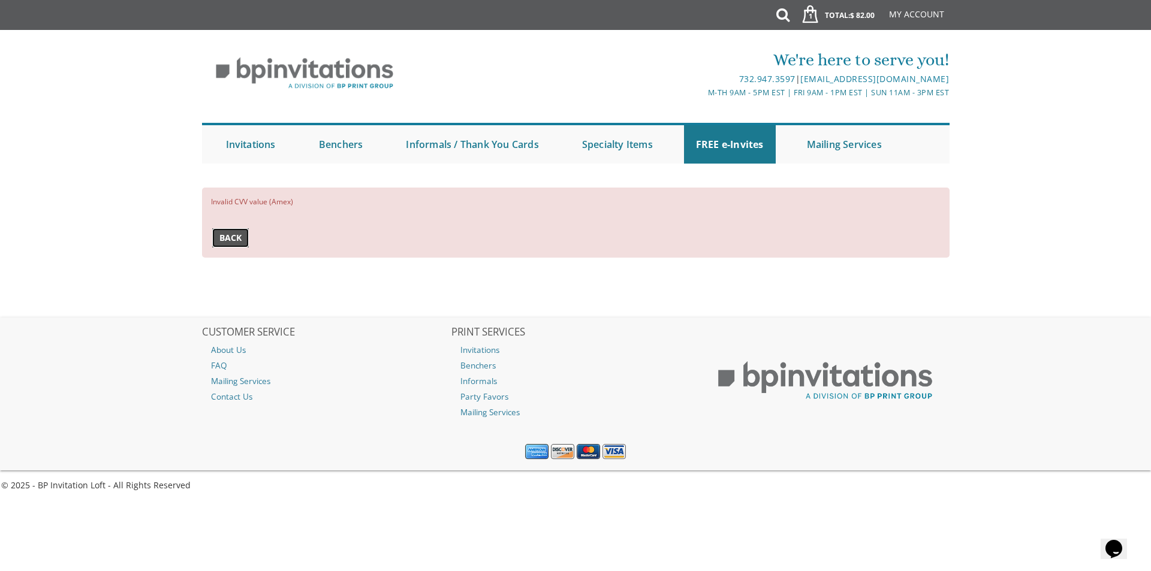
click at [234, 242] on span "Back" at bounding box center [230, 238] width 22 height 12
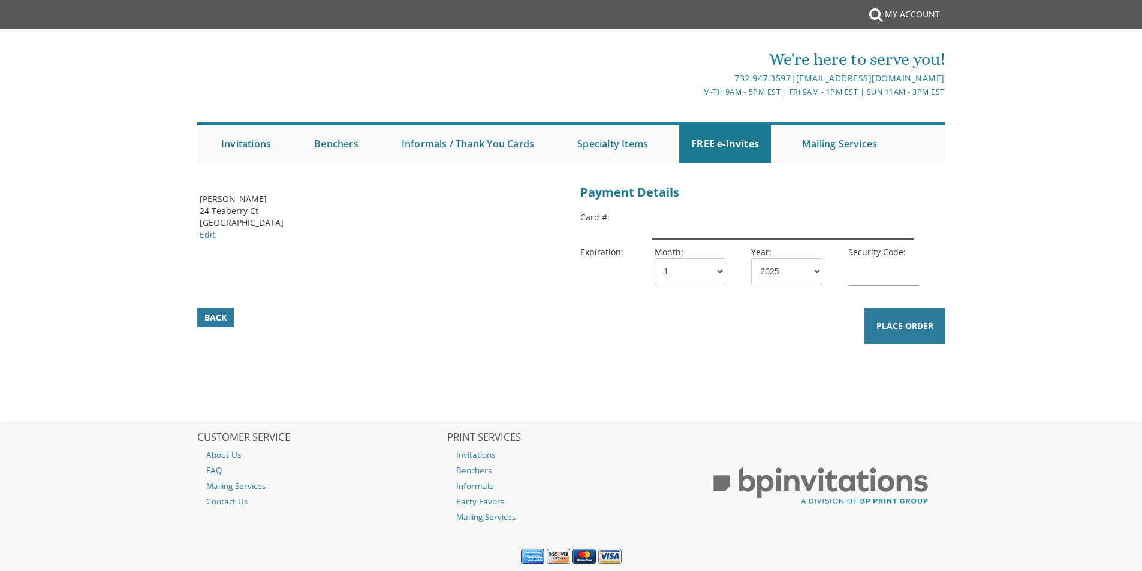
click at [715, 234] on input "text" at bounding box center [782, 226] width 261 height 28
type input "[CREDIT_CARD_NUMBER]"
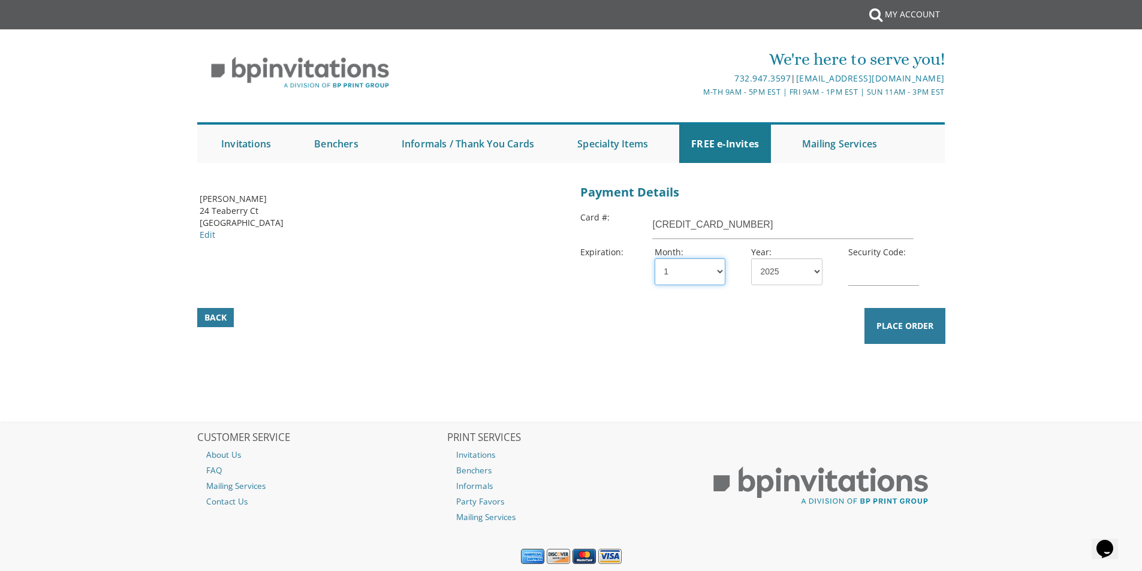
click at [676, 285] on select "1 2 3 4 5 6 7 8 9 10 11 12" at bounding box center [689, 271] width 71 height 27
select select "11"
click at [654, 258] on select "1 2 3 4 5 6 7 8 9 10 11 12" at bounding box center [689, 271] width 71 height 27
click at [769, 276] on select "2025 2026 2027 2028 2029 2030 2031 2032 2033 2034 2035" at bounding box center [786, 271] width 71 height 27
select select "28"
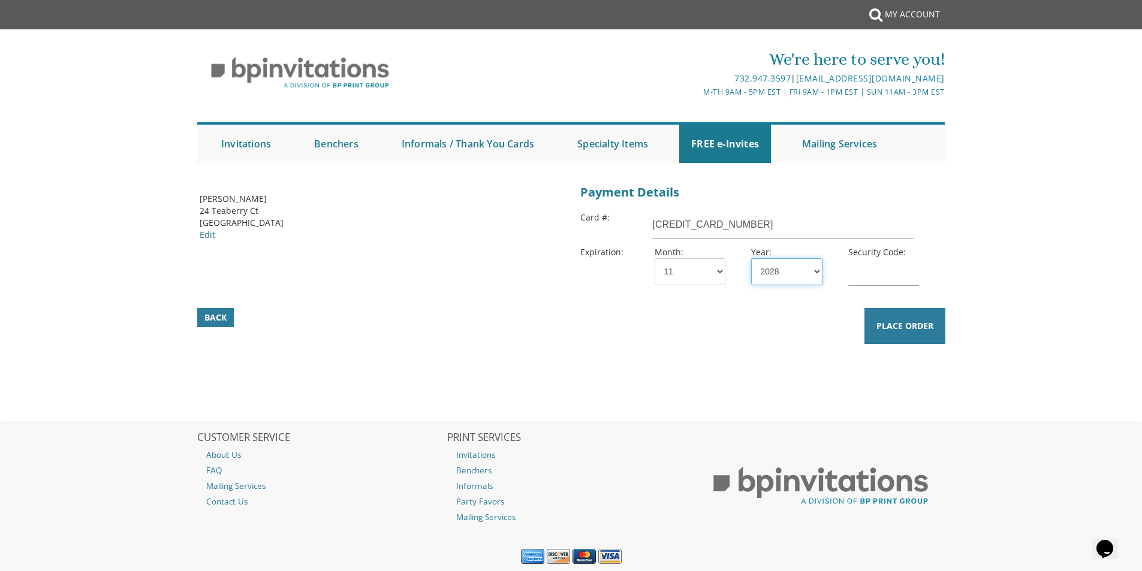
click at [751, 258] on select "2025 2026 2027 2028 2029 2030 2031 2032 2033 2034 2035" at bounding box center [786, 271] width 71 height 27
click at [855, 276] on input "text" at bounding box center [883, 272] width 71 height 28
type input "0812"
click at [892, 324] on span "Place Order" at bounding box center [904, 326] width 57 height 12
